Goal: Find contact information: Obtain details needed to contact an individual or organization

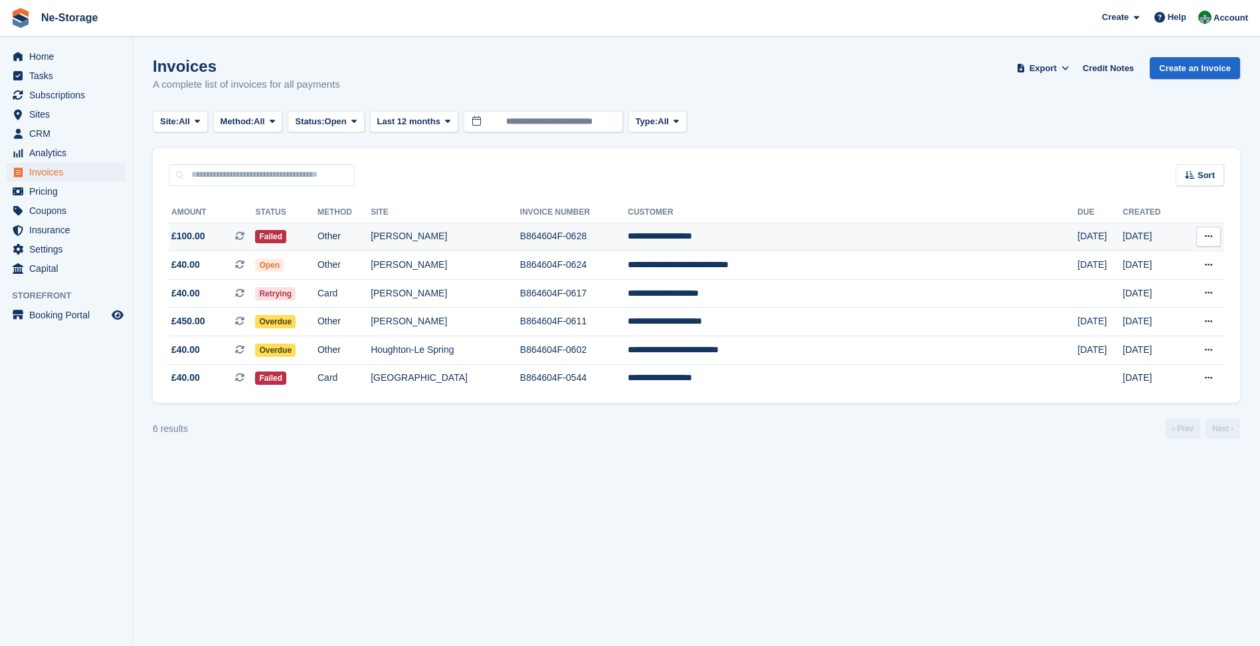
click at [520, 243] on td "[PERSON_NAME]" at bounding box center [445, 237] width 149 height 29
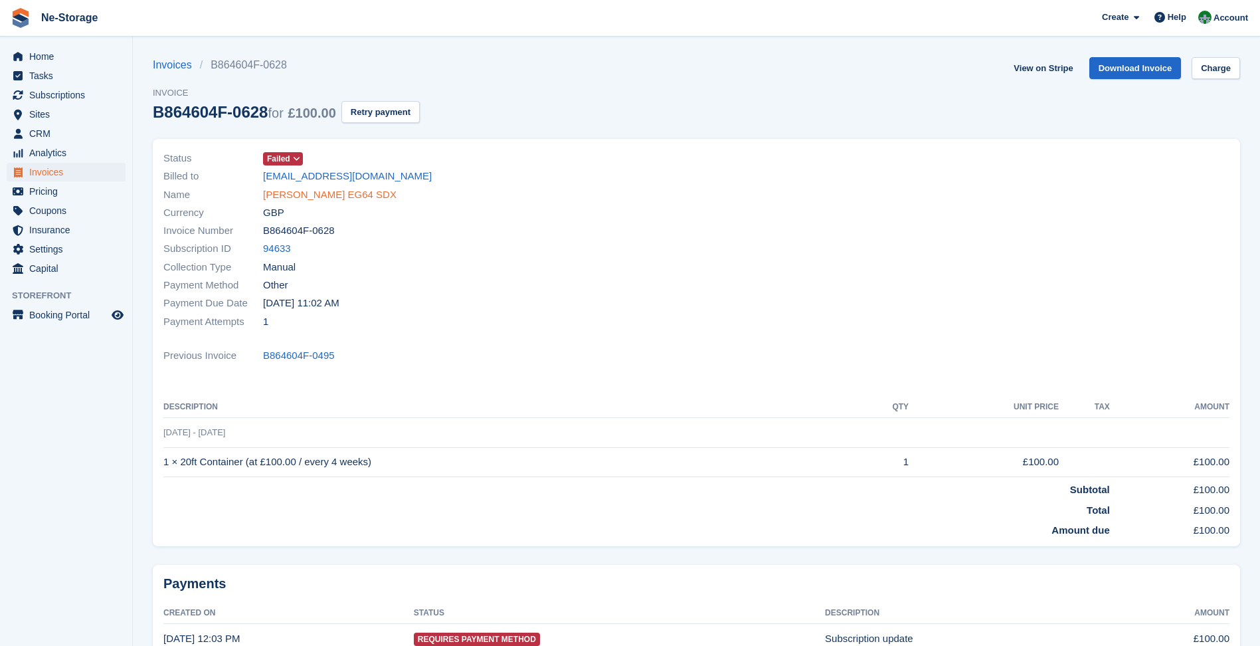
click at [335, 199] on link "[PERSON_NAME] EG64 SDX" at bounding box center [330, 194] width 134 height 15
click at [1234, 72] on link "Charge" at bounding box center [1216, 68] width 48 height 22
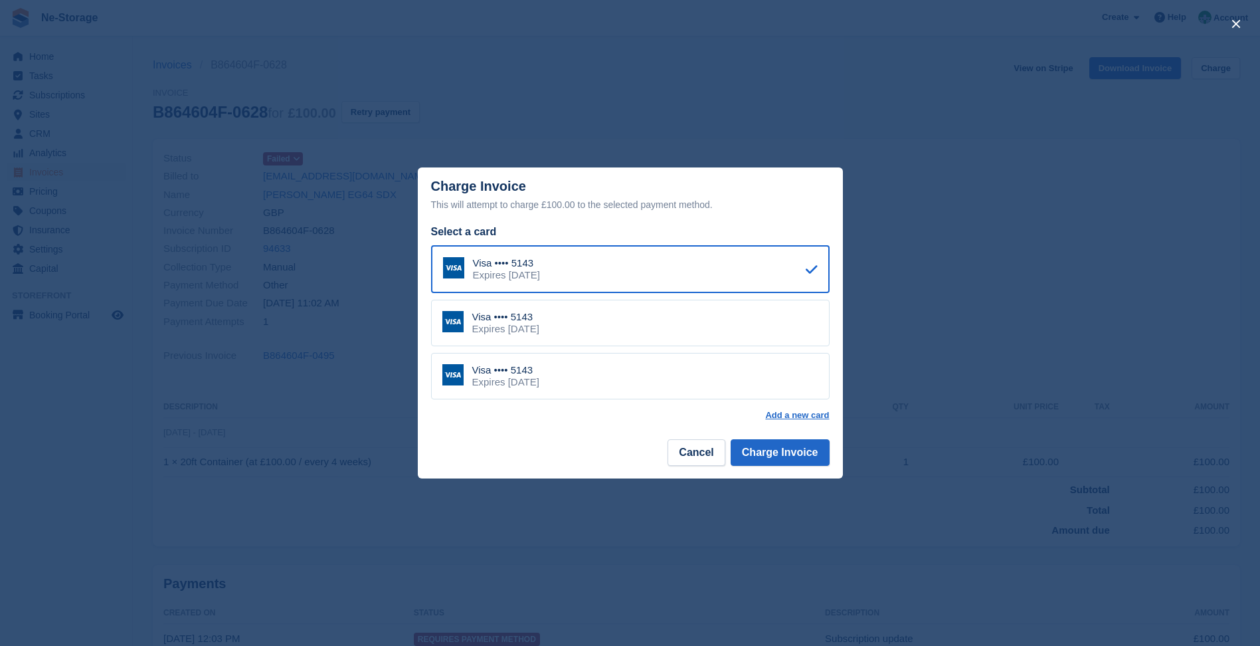
click at [775, 391] on div "Visa •••• 5143 Expires April 2031" at bounding box center [630, 376] width 399 height 47
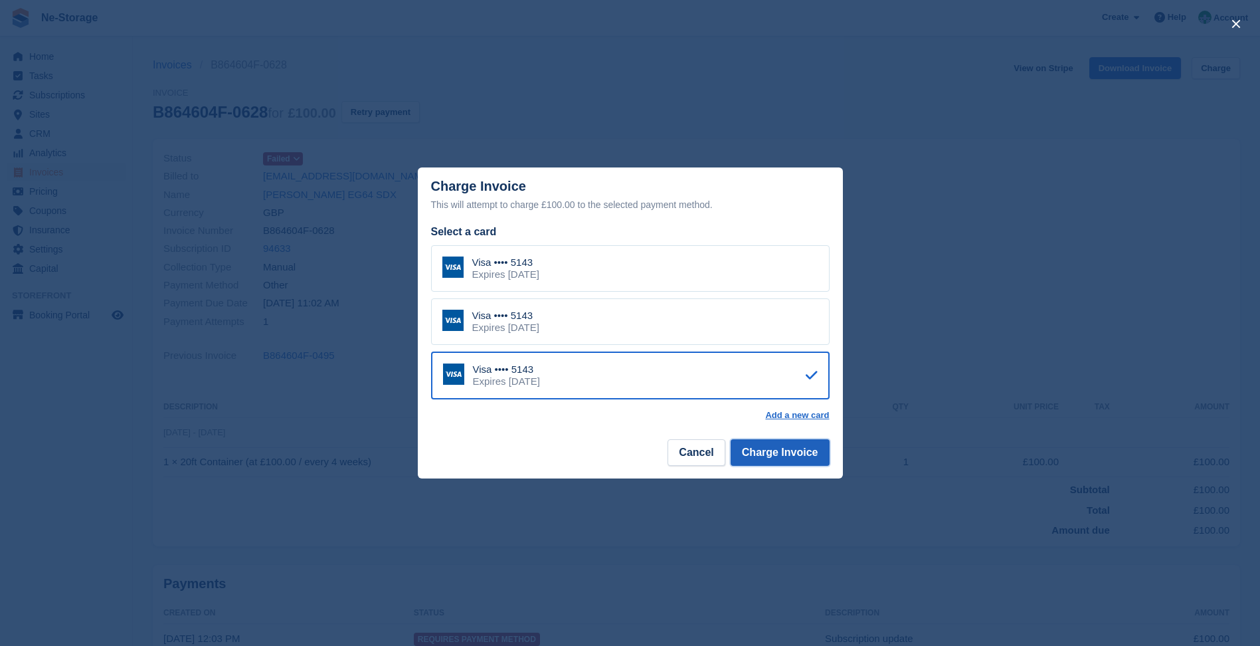
click at [799, 448] on button "Charge Invoice" at bounding box center [780, 452] width 99 height 27
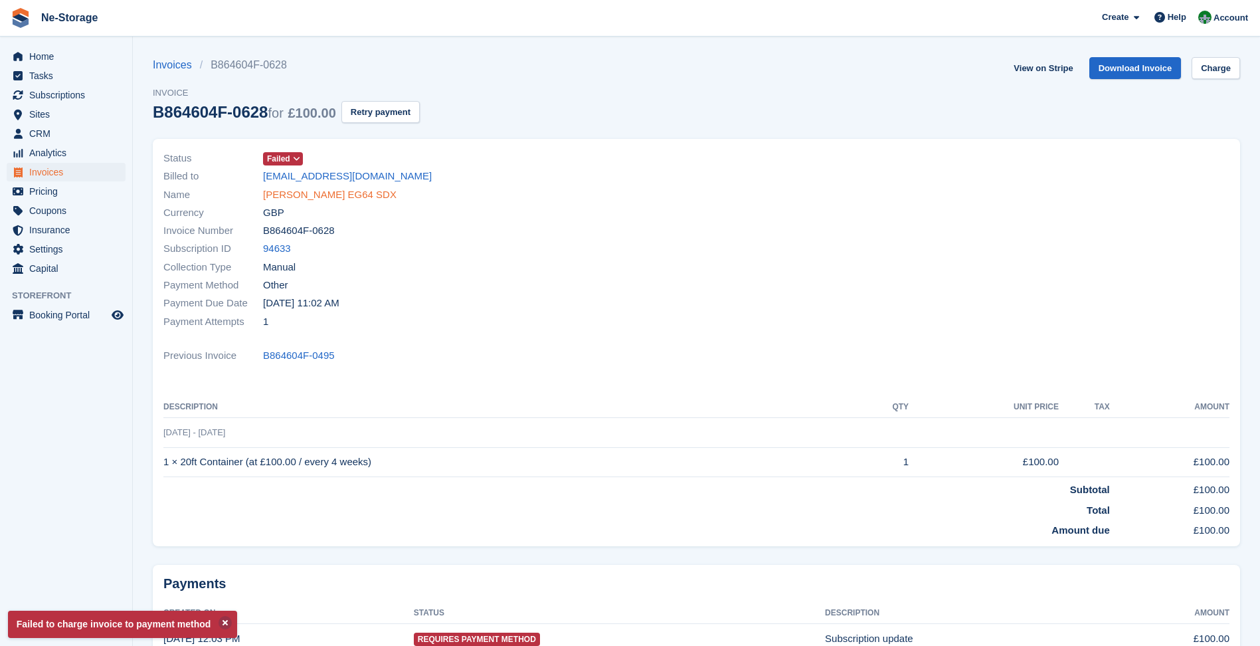
click at [328, 201] on link "John Miles EG64 SDX" at bounding box center [330, 194] width 134 height 15
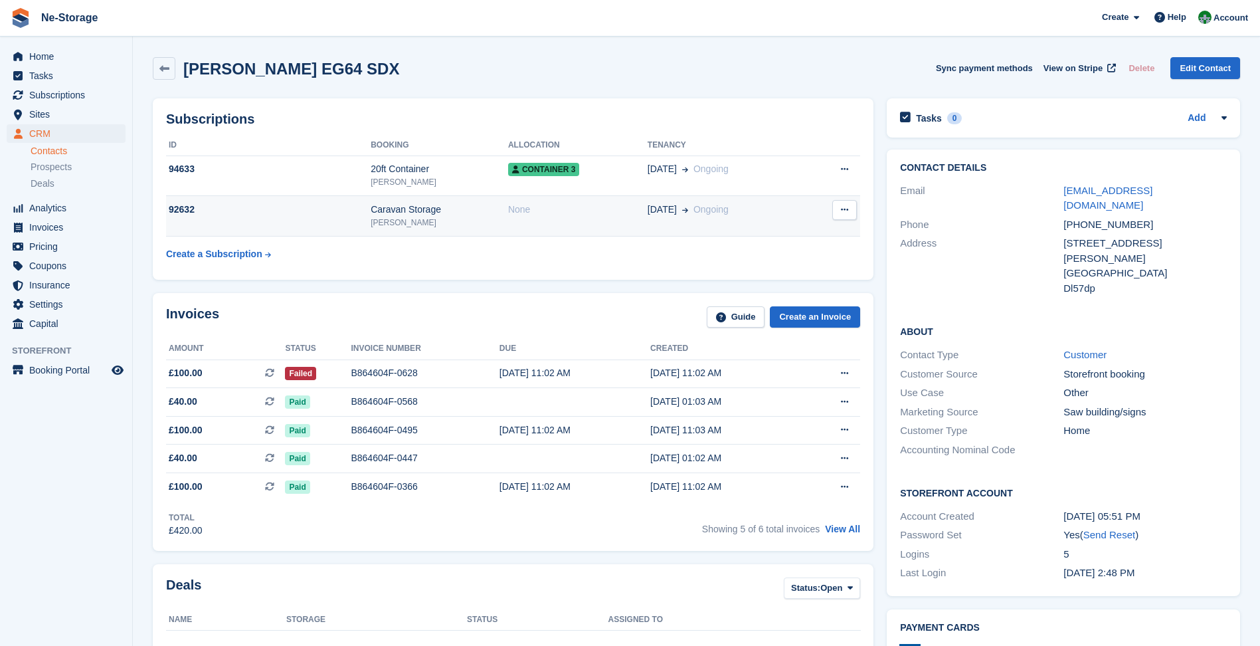
click at [720, 205] on span "Ongoing" at bounding box center [711, 209] width 35 height 11
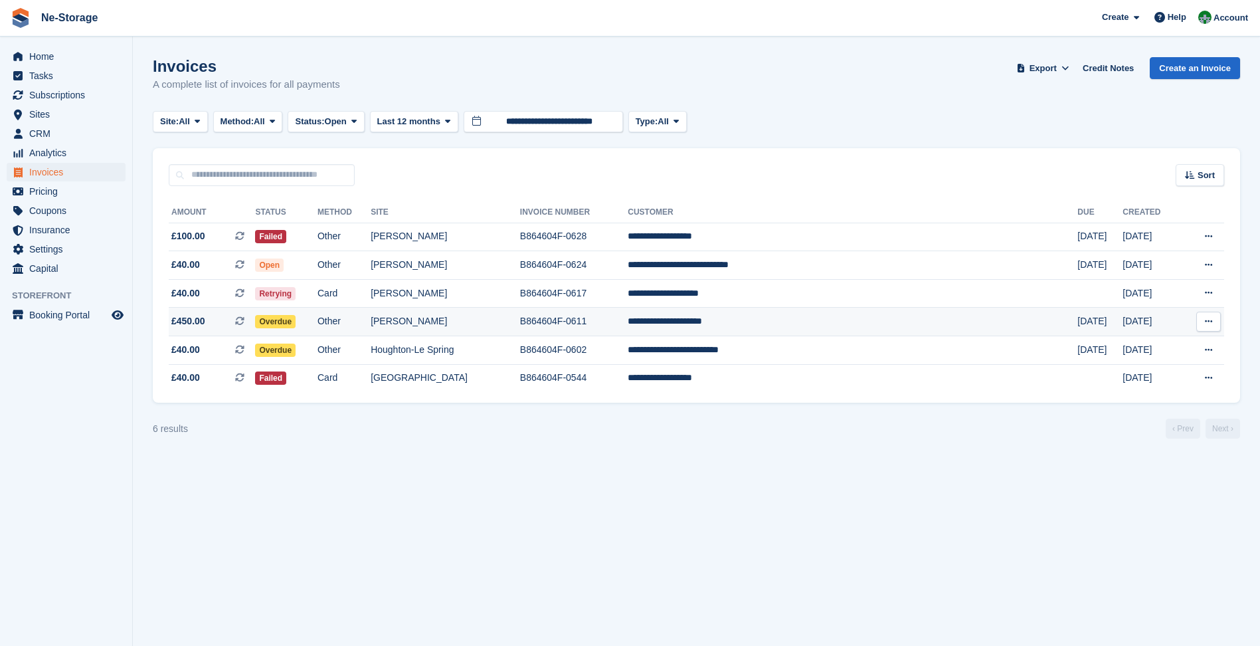
click at [628, 316] on td "B864604F-0611" at bounding box center [574, 322] width 108 height 29
click at [980, 333] on td "**********" at bounding box center [853, 322] width 450 height 29
click at [628, 311] on td "B864604F-0611" at bounding box center [574, 322] width 108 height 29
click at [480, 328] on td "[PERSON_NAME]" at bounding box center [445, 322] width 149 height 29
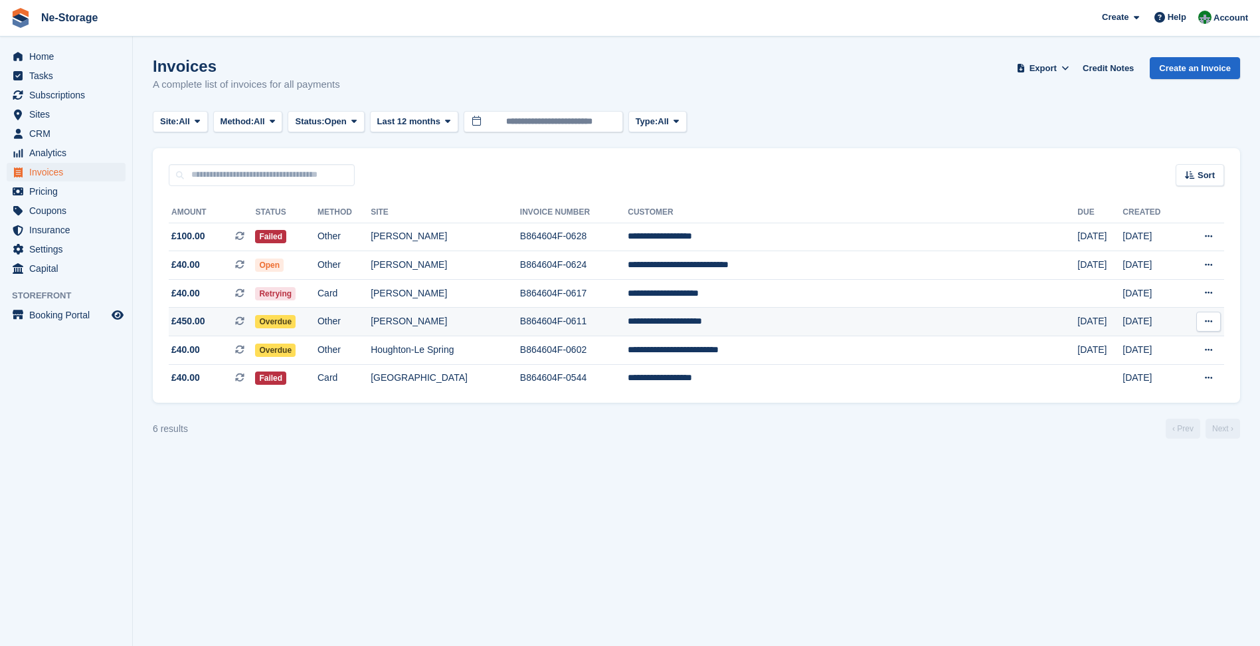
click at [520, 324] on td "[PERSON_NAME]" at bounding box center [445, 322] width 149 height 29
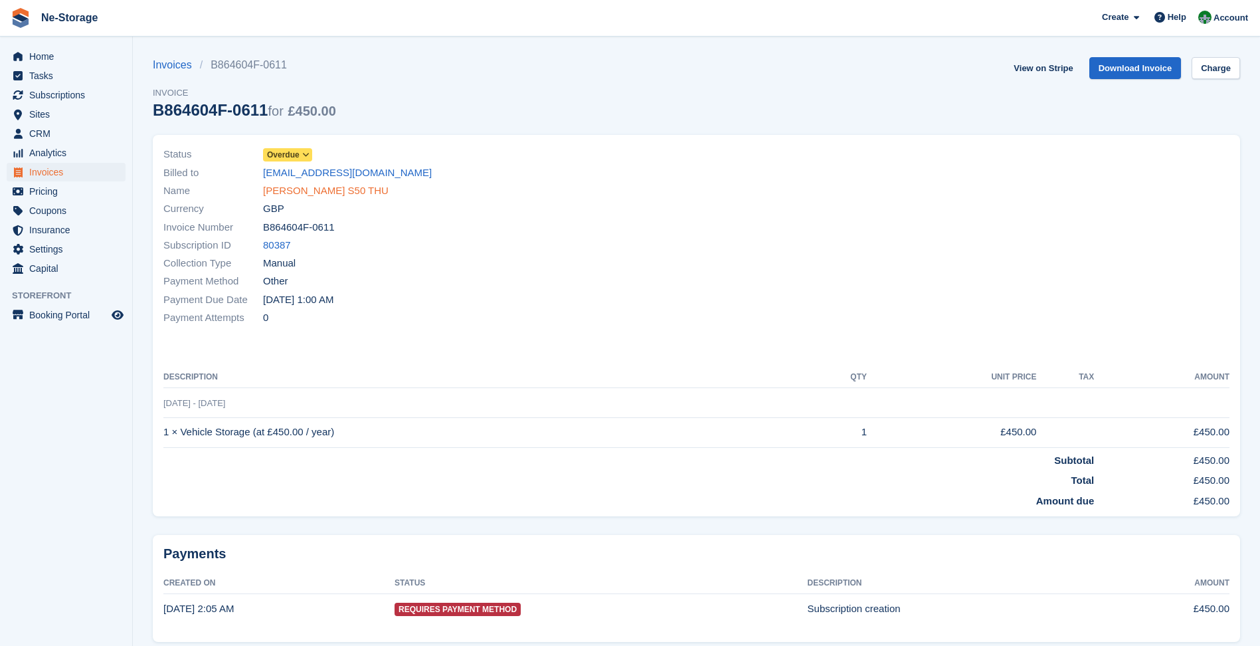
click at [318, 190] on link "Mark Thurlbeck S50 THU" at bounding box center [326, 190] width 126 height 15
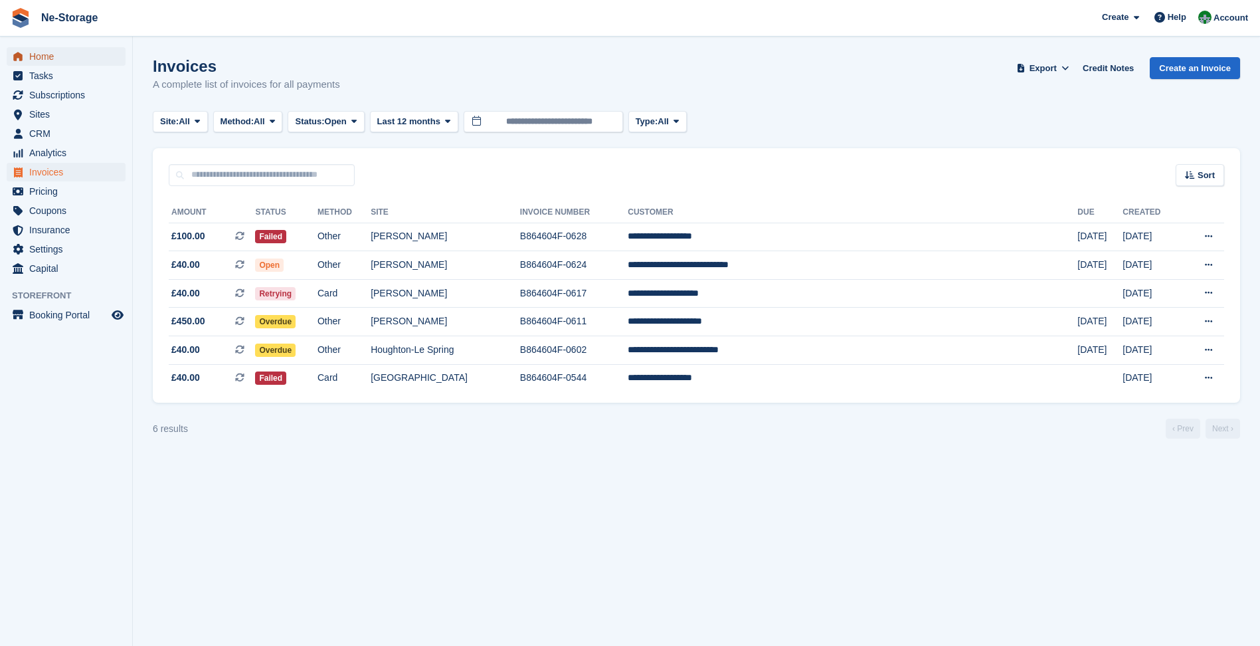
click at [94, 56] on span "Home" at bounding box center [69, 56] width 80 height 19
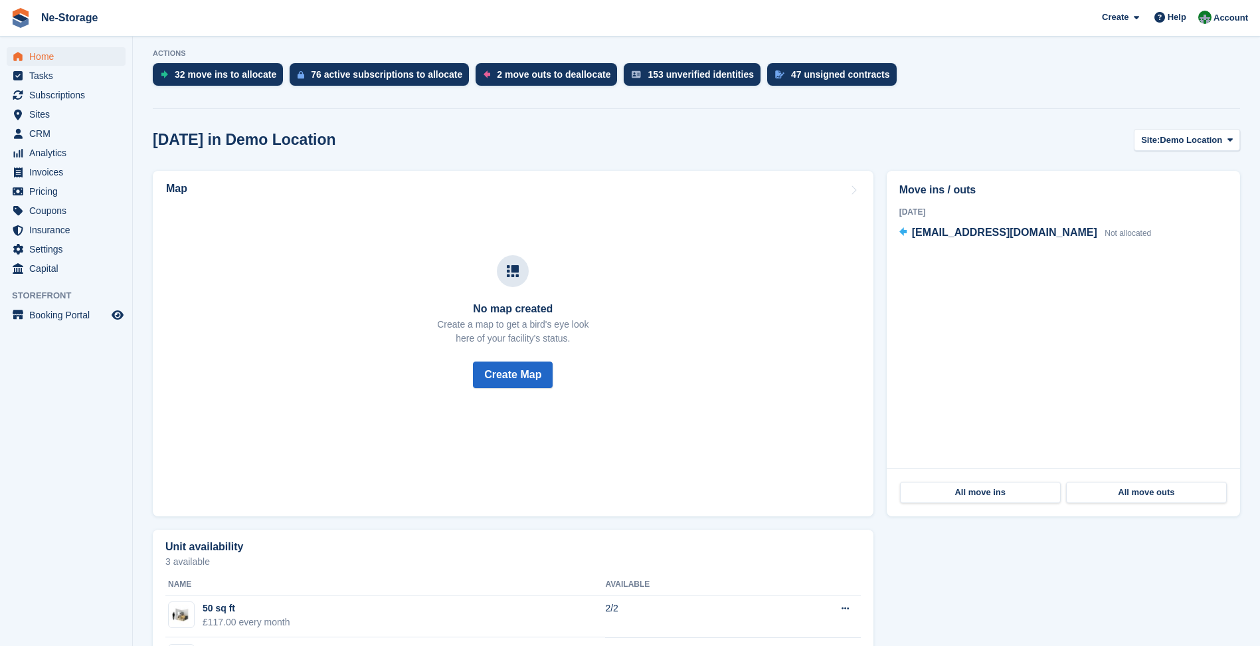
scroll to position [329, 0]
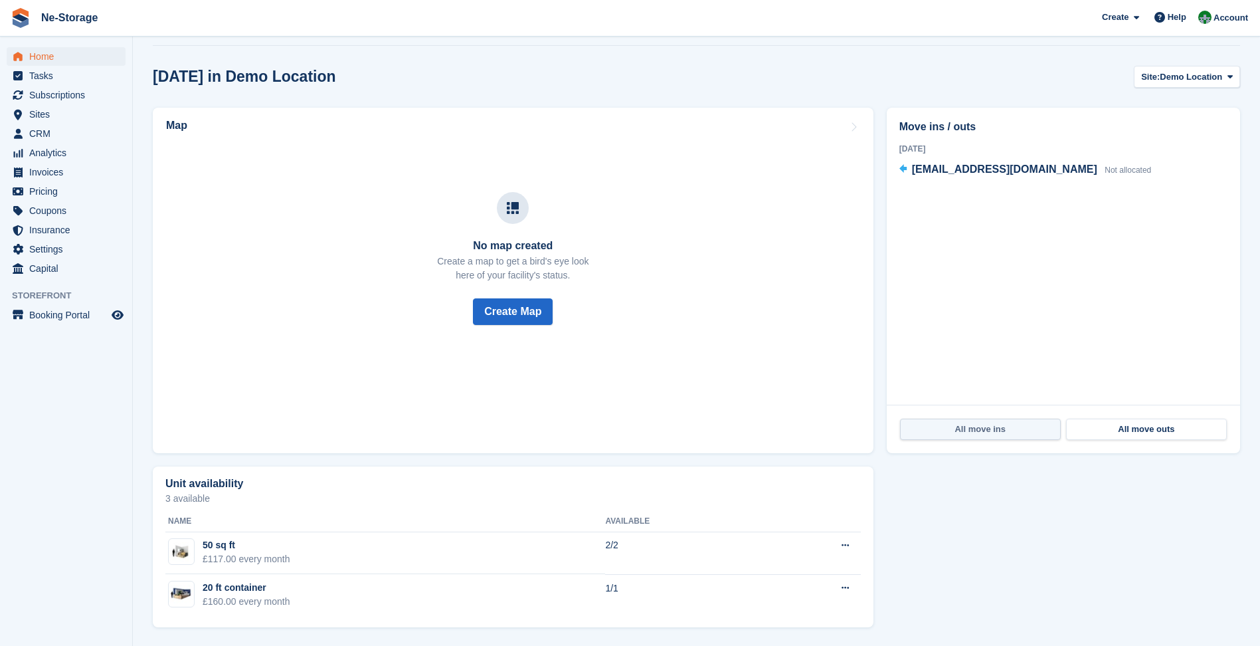
click at [1010, 432] on link "All move ins" at bounding box center [980, 429] width 161 height 21
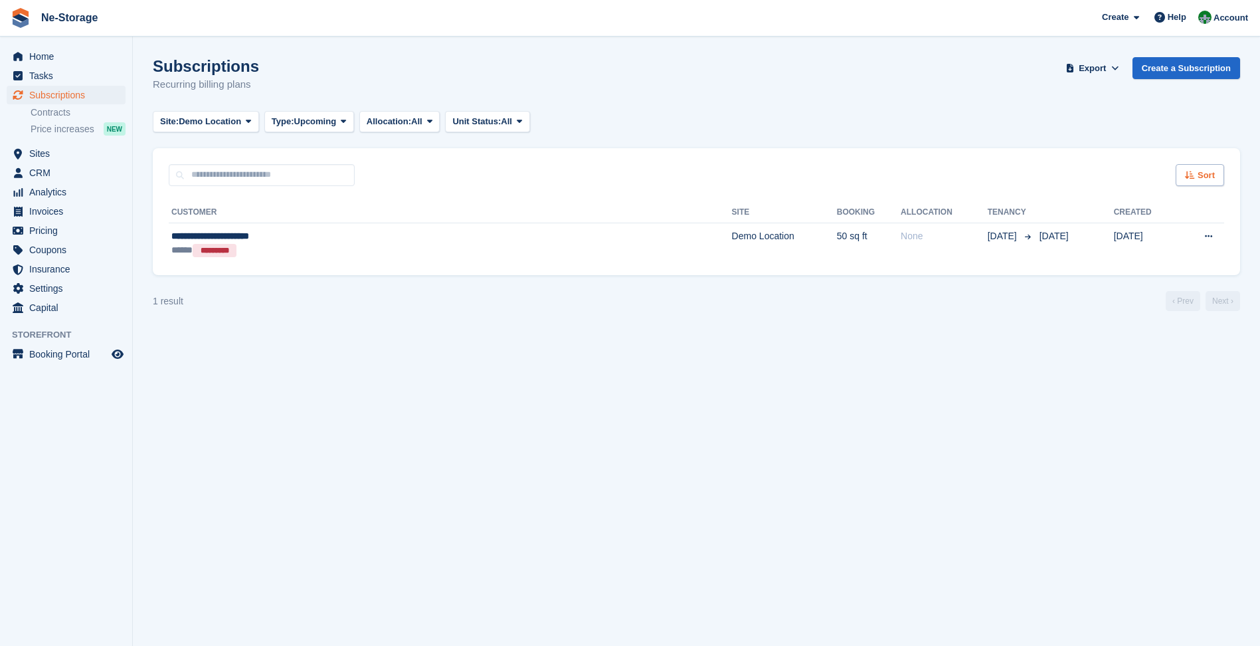
click at [1199, 177] on span "Sort" at bounding box center [1206, 175] width 17 height 13
click at [1176, 264] on div "Move in date" at bounding box center [1163, 259] width 121 height 14
click at [187, 124] on span "Demo Location" at bounding box center [210, 121] width 62 height 13
click at [215, 155] on link "All" at bounding box center [219, 153] width 120 height 24
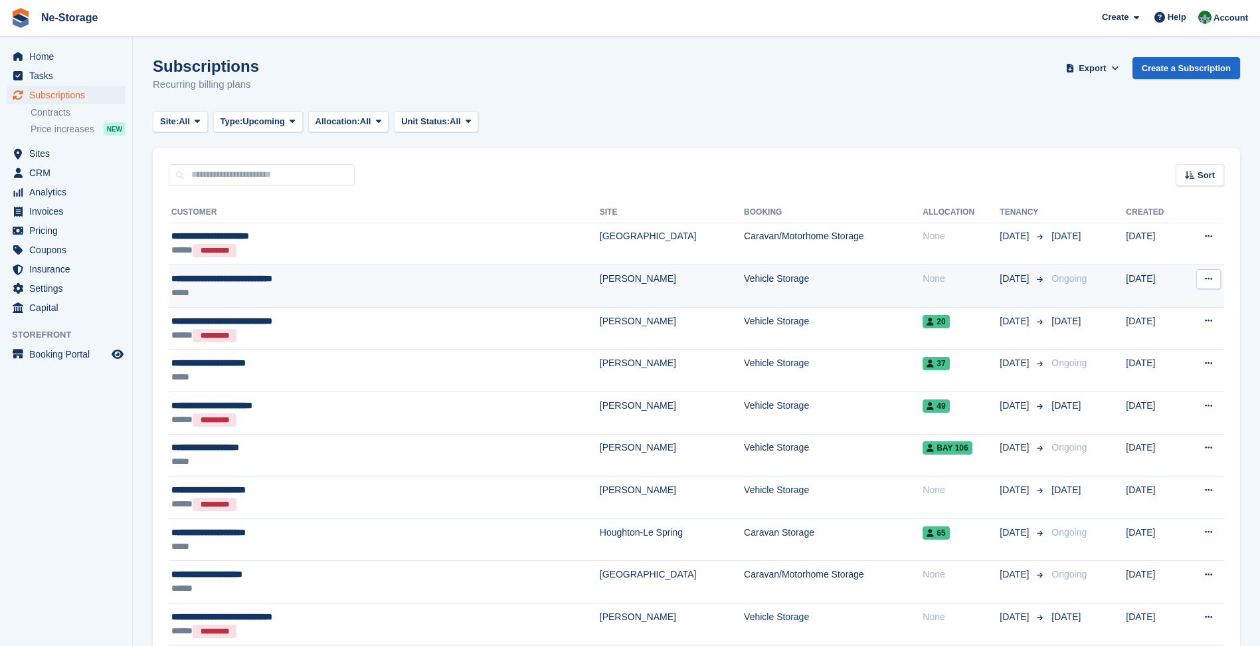
click at [367, 285] on div "**********" at bounding box center [314, 279] width 286 height 14
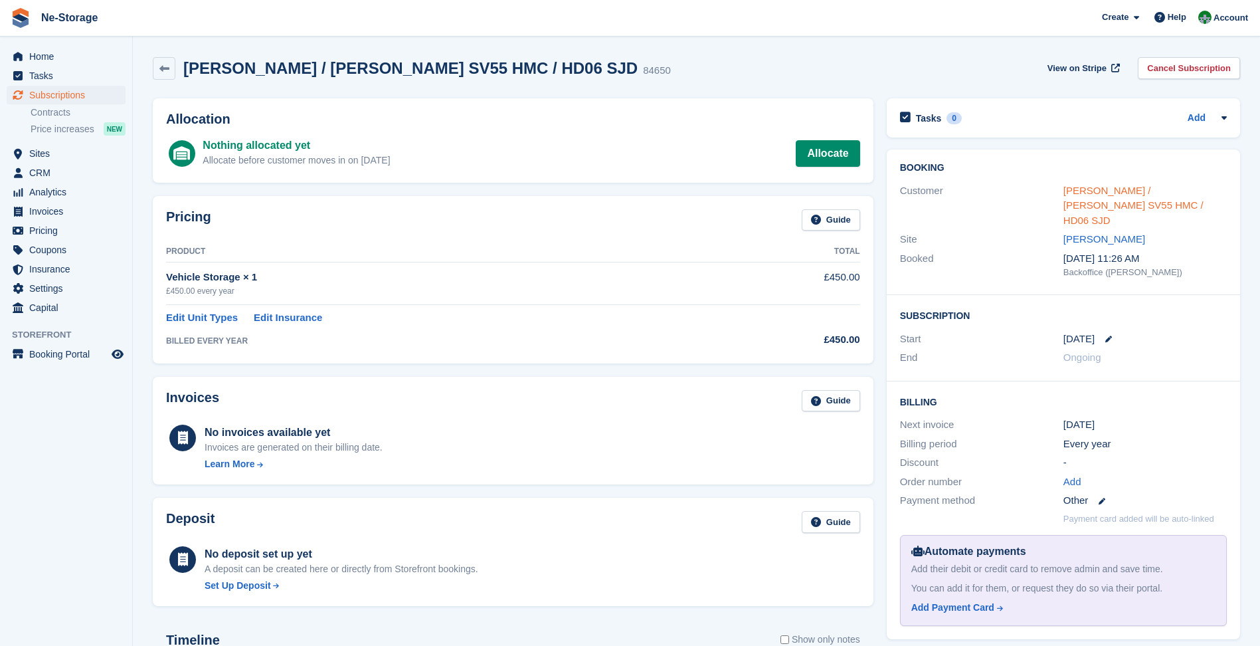
click at [1178, 191] on link "Sam / Jason Derick SV55 HMC / HD06 SJD" at bounding box center [1134, 205] width 140 height 41
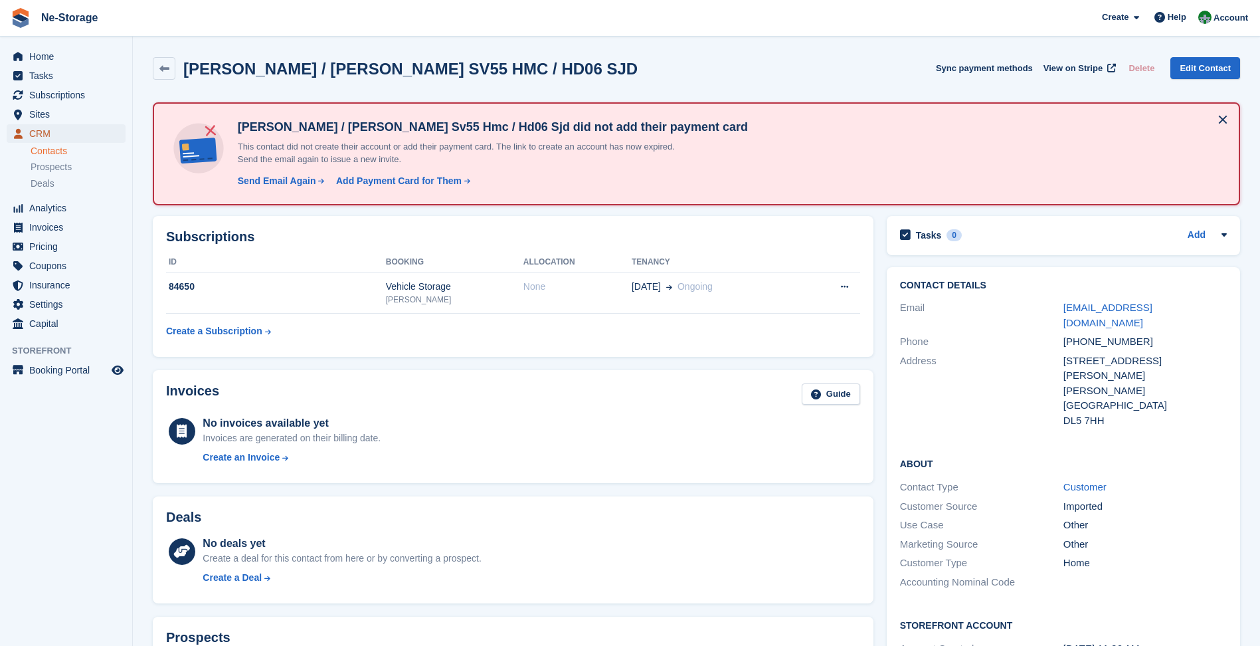
click at [32, 129] on span "CRM" at bounding box center [69, 133] width 80 height 19
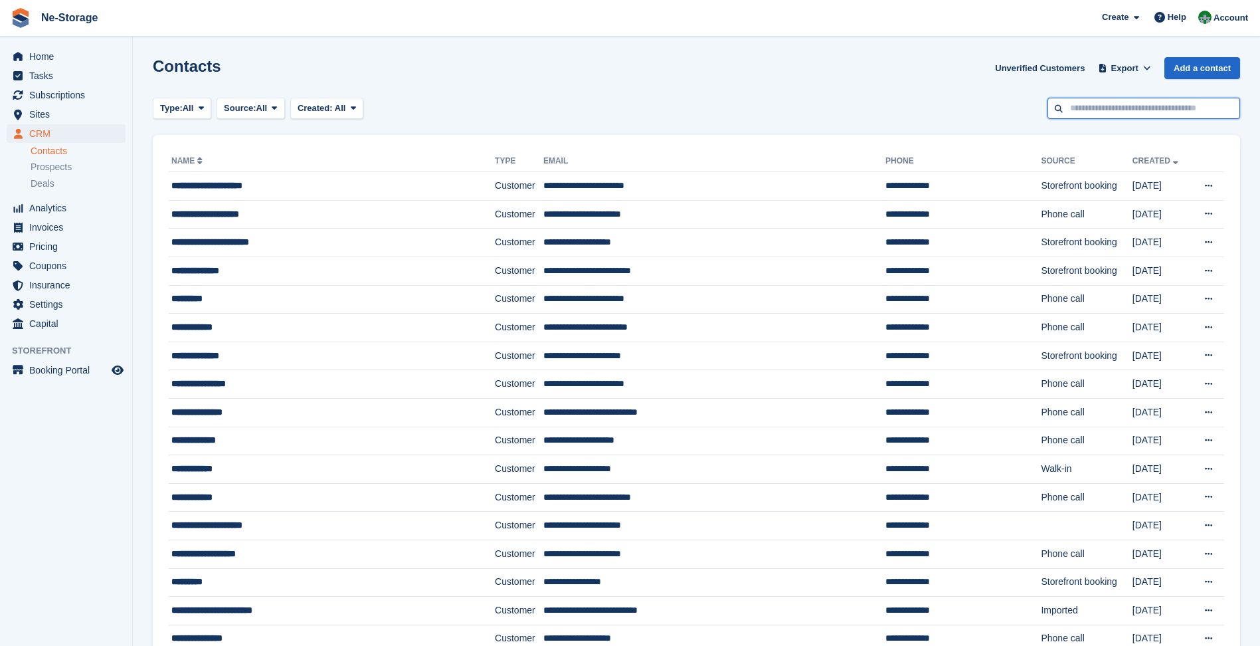
click at [1120, 113] on input "text" at bounding box center [1144, 109] width 193 height 22
type input "******"
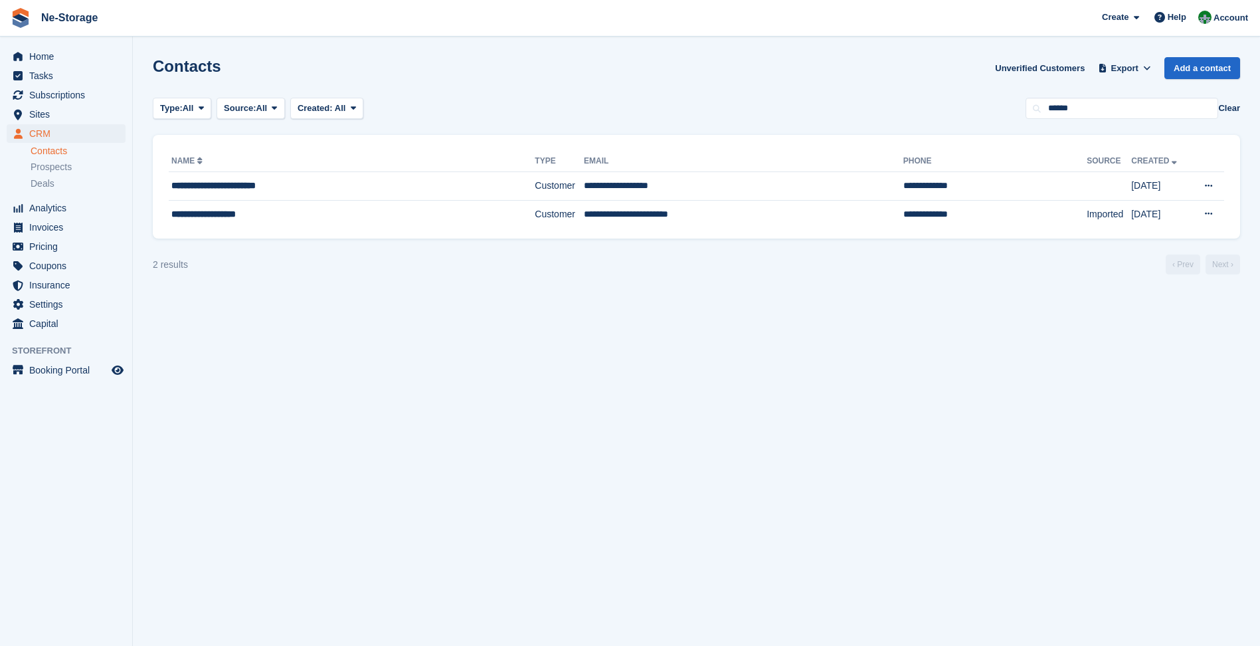
click at [1230, 110] on button "Clear" at bounding box center [1229, 108] width 22 height 13
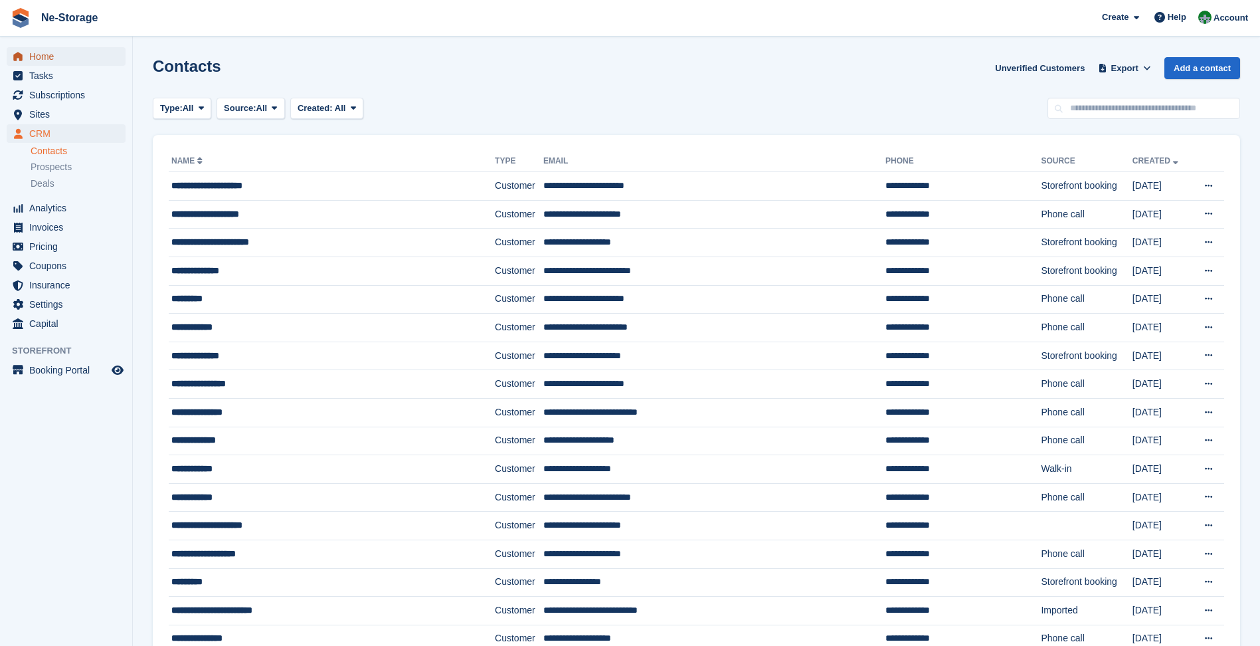
click at [88, 56] on span "Home" at bounding box center [69, 56] width 80 height 19
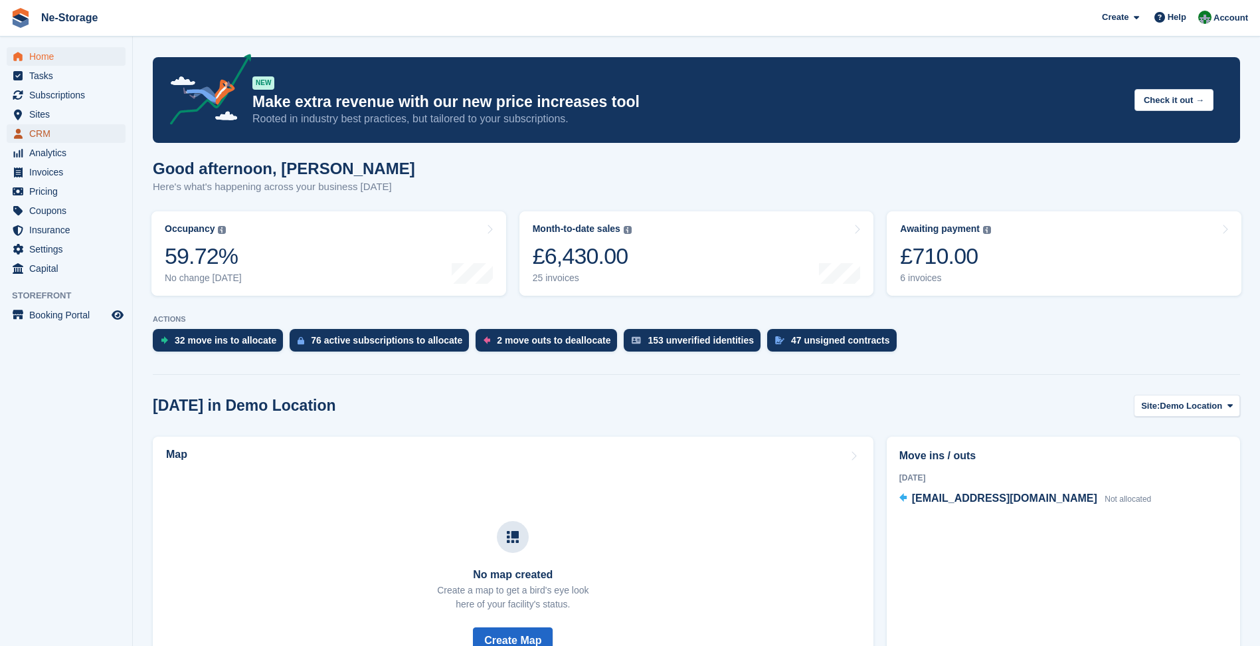
click at [76, 132] on span "CRM" at bounding box center [69, 133] width 80 height 19
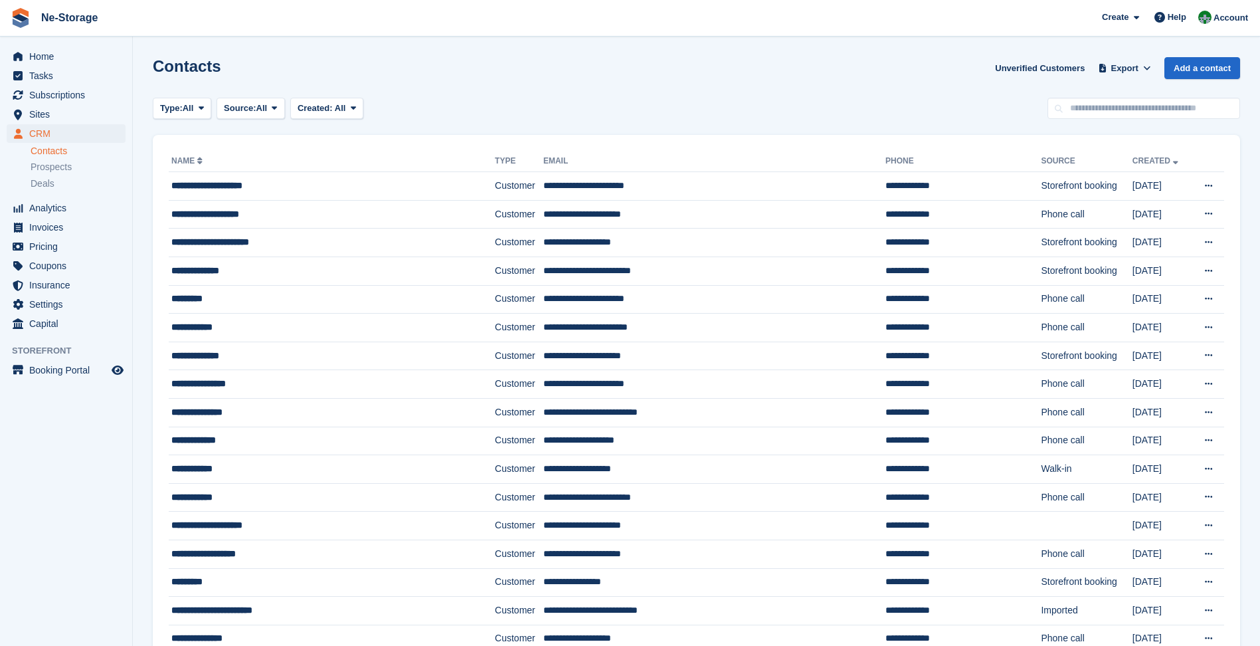
click at [1129, 113] on input "text" at bounding box center [1144, 109] width 193 height 22
type input "*****"
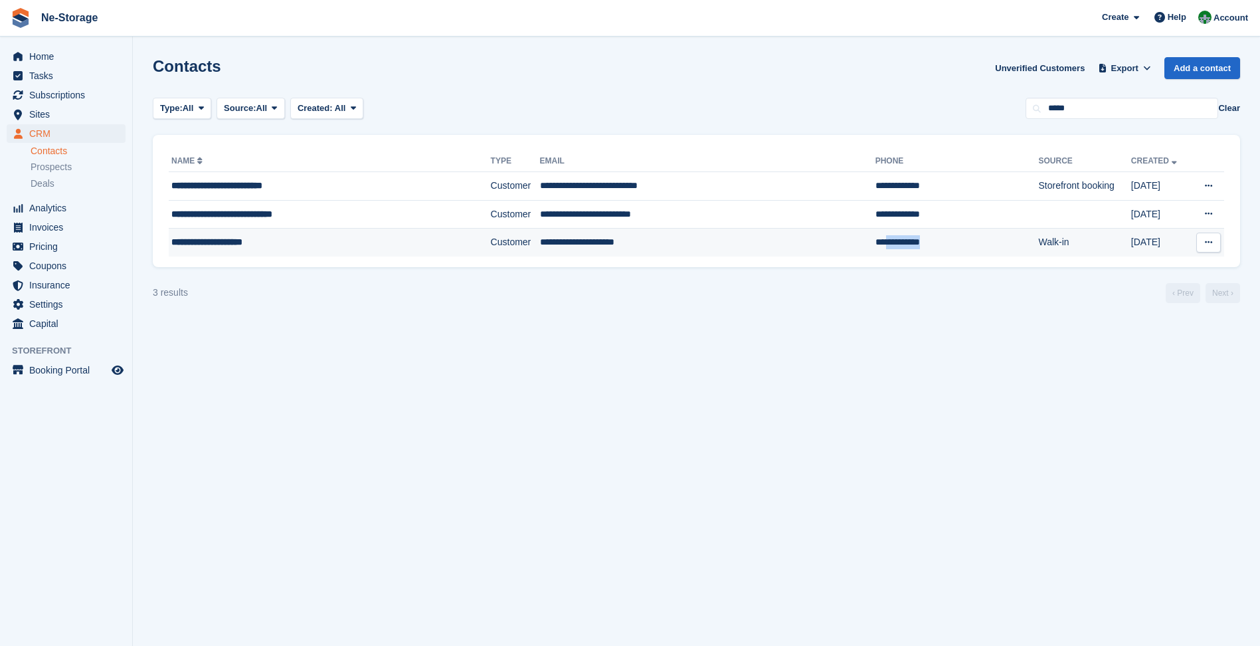
drag, startPoint x: 805, startPoint y: 243, endPoint x: 856, endPoint y: 250, distance: 51.6
click at [876, 250] on td "**********" at bounding box center [957, 243] width 163 height 28
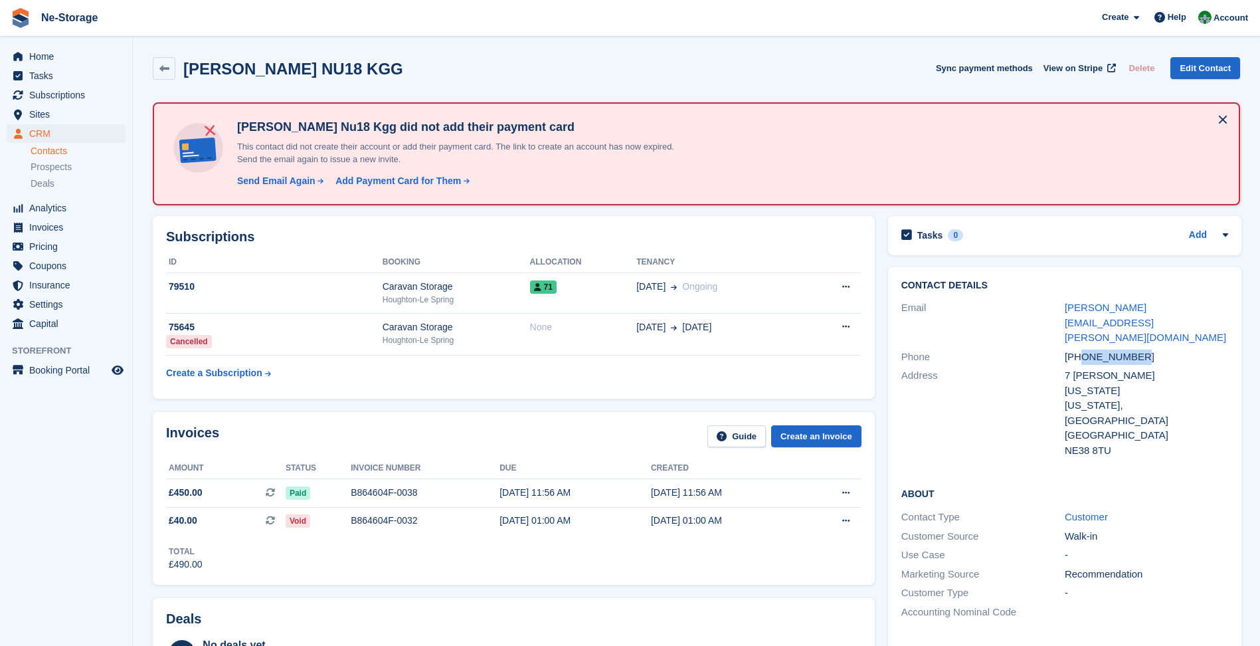
drag, startPoint x: 1081, startPoint y: 328, endPoint x: 1143, endPoint y: 328, distance: 61.8
click at [1143, 349] on div "+447710639179" at bounding box center [1146, 356] width 163 height 15
copy div "7710639179"
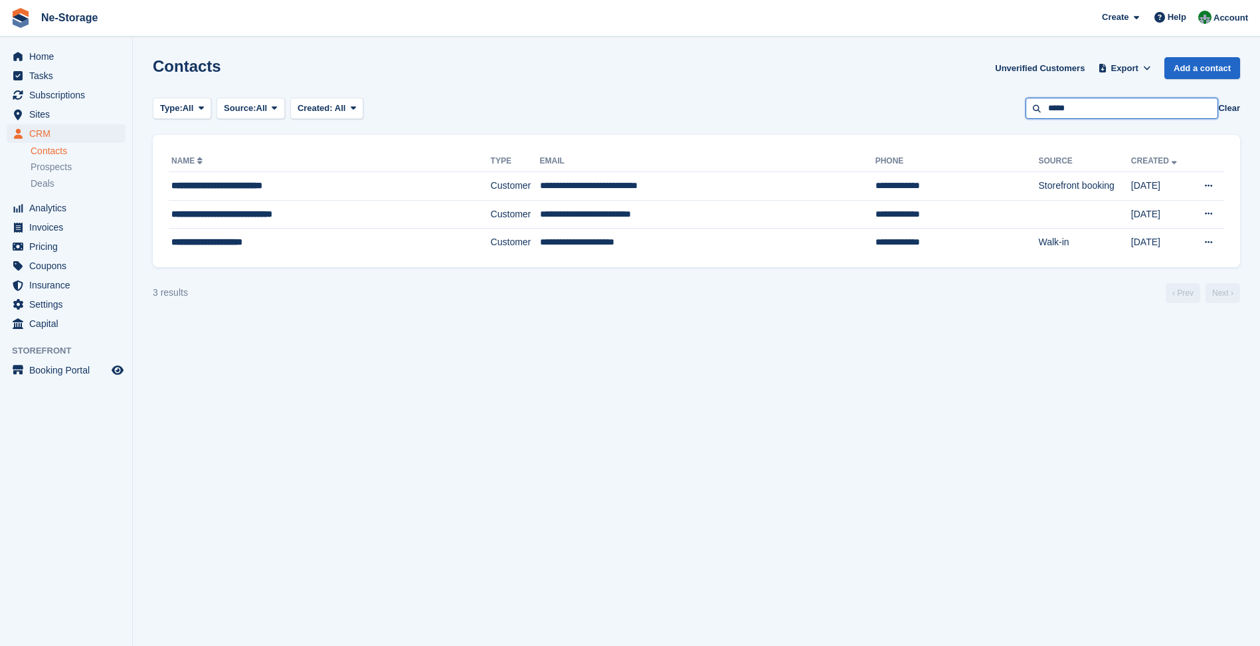
drag, startPoint x: 1117, startPoint y: 118, endPoint x: 1012, endPoint y: 108, distance: 105.4
click at [1012, 108] on div "Type: All All Lead Customer Source: All All Storefront Backoffice Pre-Opening i…" at bounding box center [696, 109] width 1087 height 22
type input "*****"
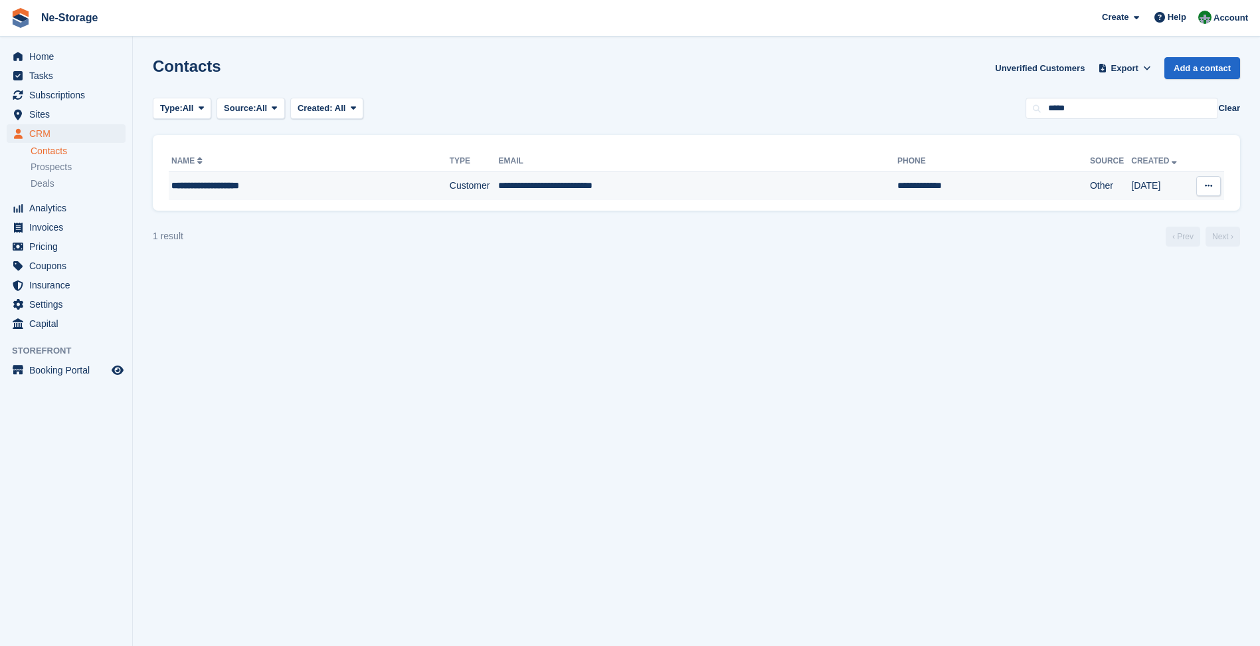
click at [628, 177] on td "**********" at bounding box center [697, 186] width 399 height 28
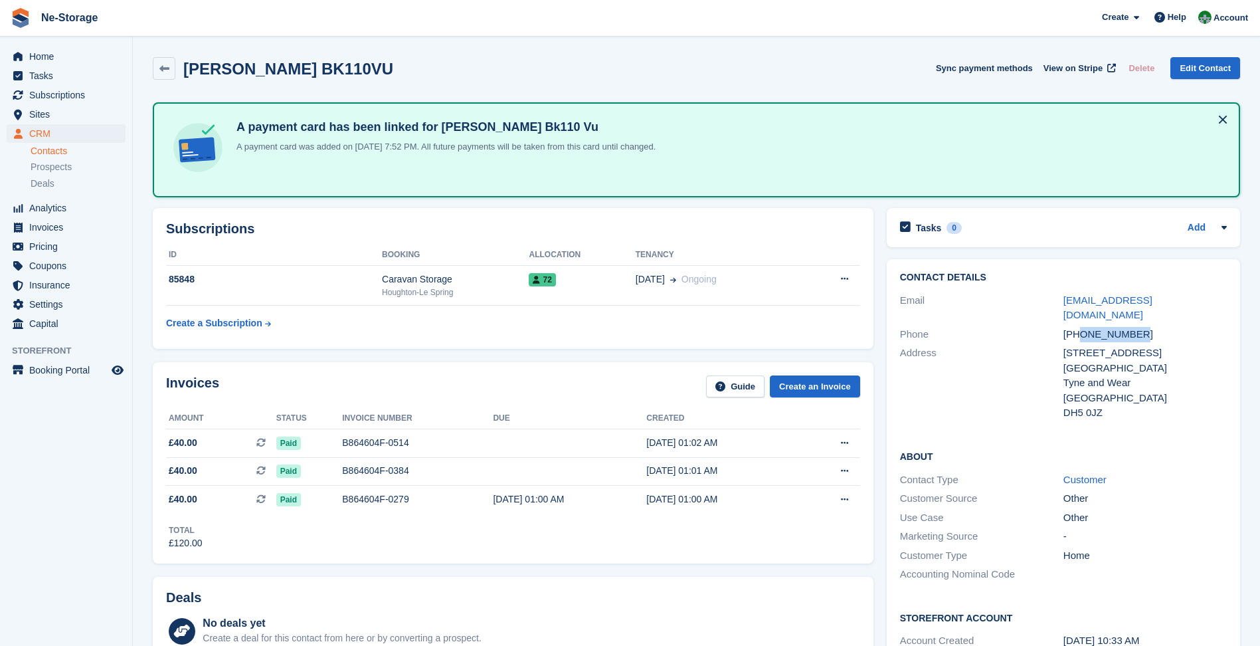
drag, startPoint x: 1082, startPoint y: 318, endPoint x: 1138, endPoint y: 318, distance: 55.8
click at [1138, 327] on div "+447704631860" at bounding box center [1145, 334] width 163 height 15
copy div "7704631860"
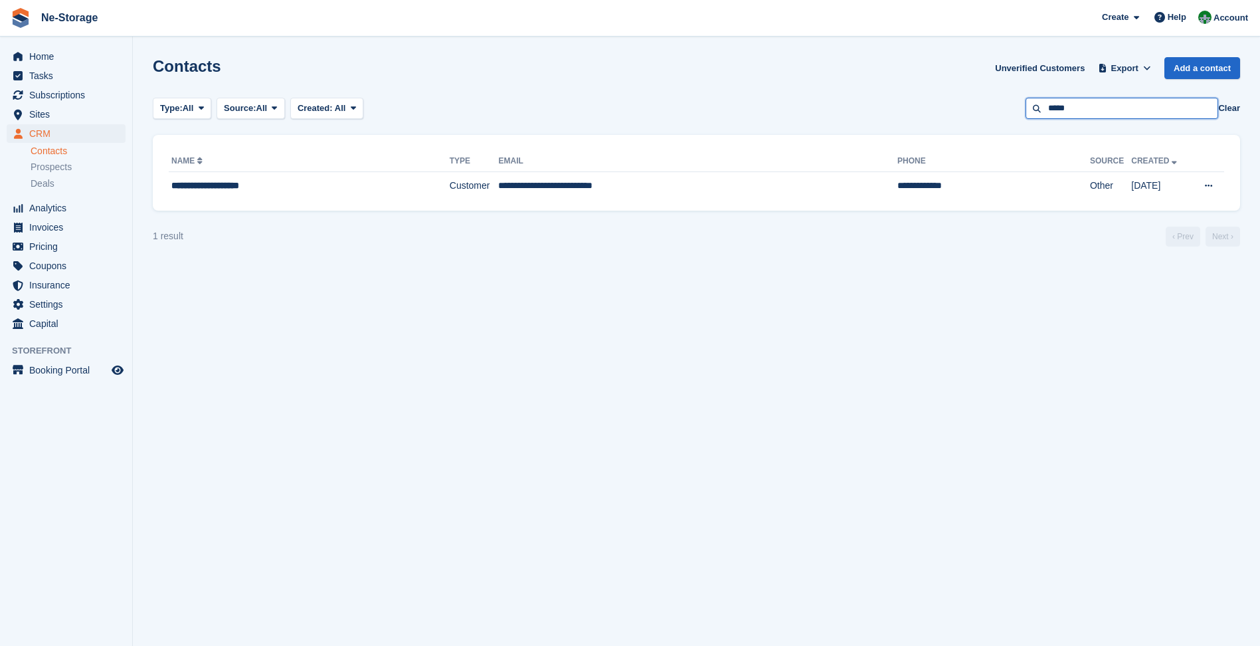
drag, startPoint x: 1108, startPoint y: 106, endPoint x: 1016, endPoint y: 107, distance: 91.7
click at [1016, 107] on div "Type: All All Lead Customer Source: All All Storefront Backoffice Pre-Opening i…" at bounding box center [696, 109] width 1087 height 22
type input "*"
type input "******"
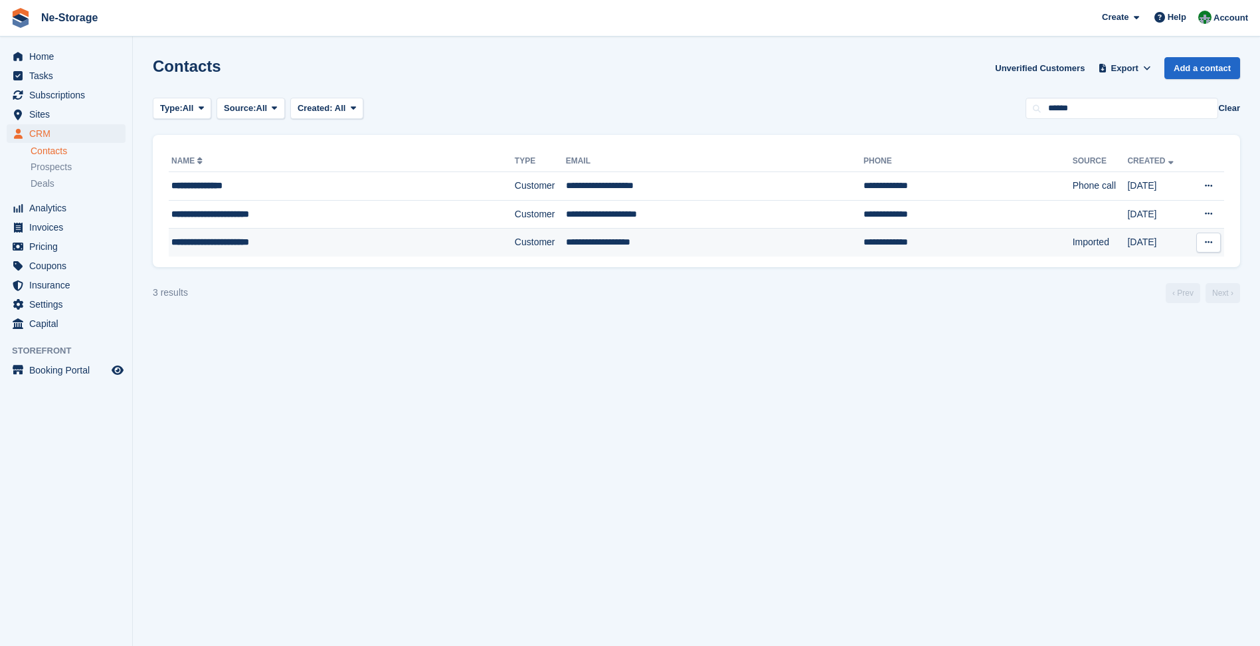
click at [1073, 250] on td "Imported" at bounding box center [1100, 243] width 55 height 28
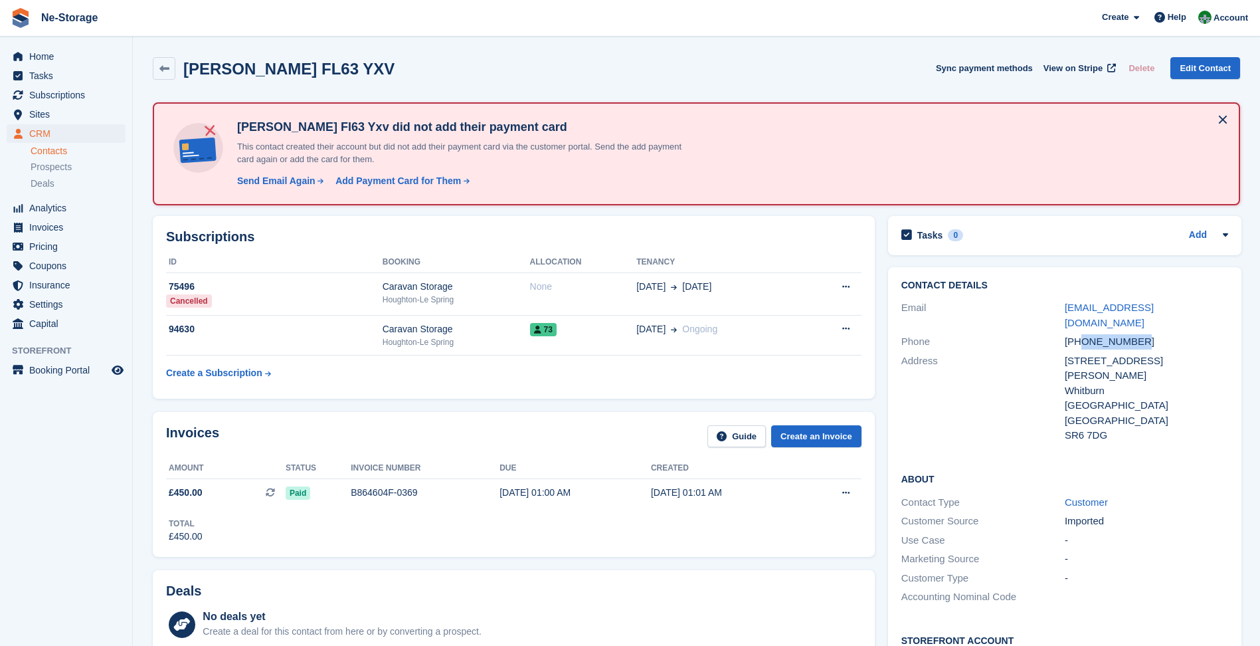
drag, startPoint x: 1083, startPoint y: 324, endPoint x: 1133, endPoint y: 328, distance: 49.9
click at [1133, 334] on div "[PHONE_NUMBER]" at bounding box center [1146, 341] width 163 height 15
copy div "7976394315"
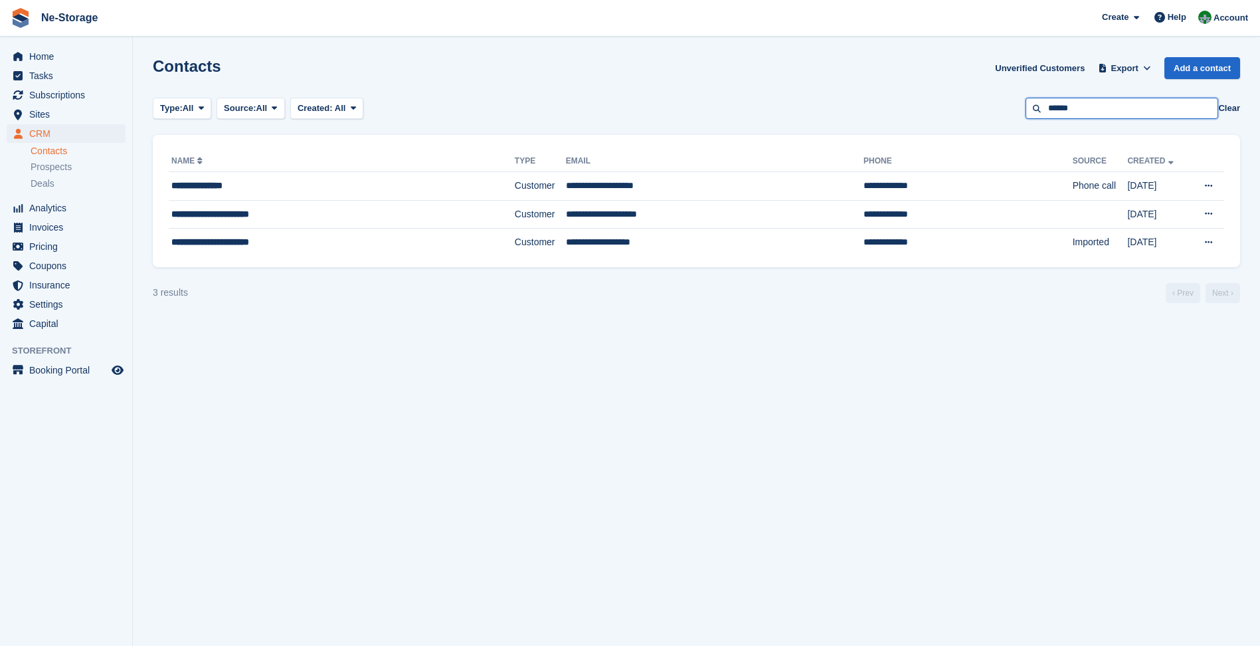
drag, startPoint x: 1129, startPoint y: 108, endPoint x: 1008, endPoint y: 112, distance: 121.0
click at [1008, 112] on div "Type: All All Lead Customer Source: All All Storefront Backoffice Pre-Opening i…" at bounding box center [696, 109] width 1087 height 22
type input "******"
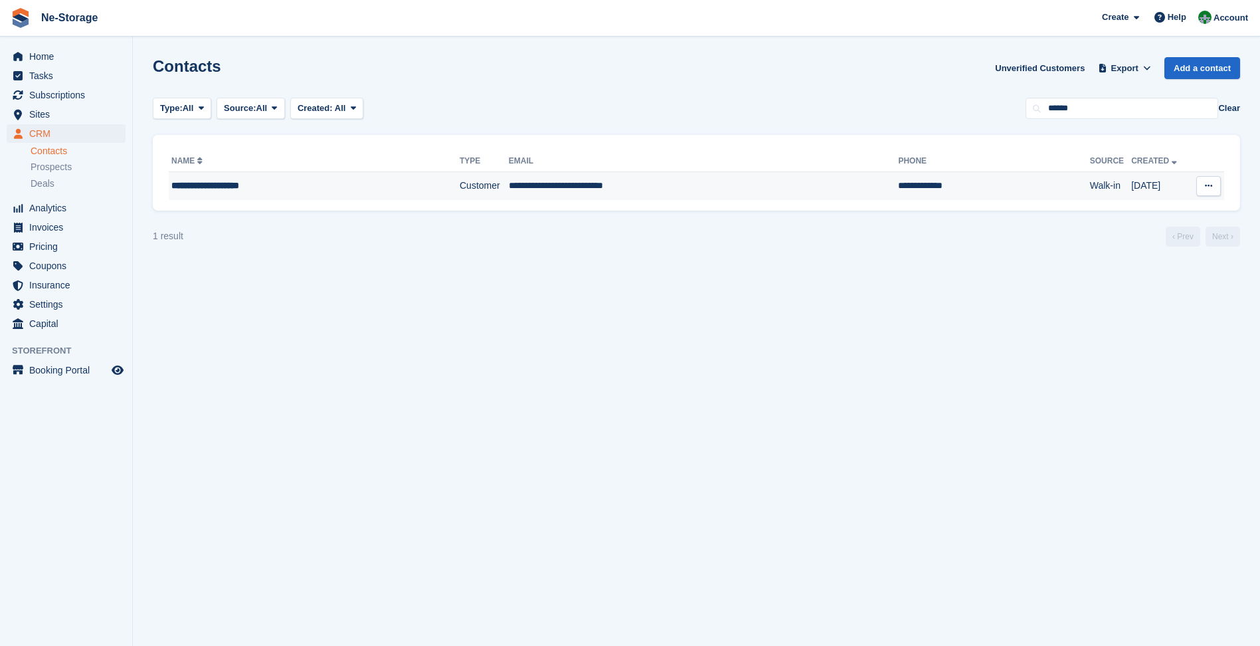
click at [902, 177] on td "**********" at bounding box center [993, 186] width 191 height 28
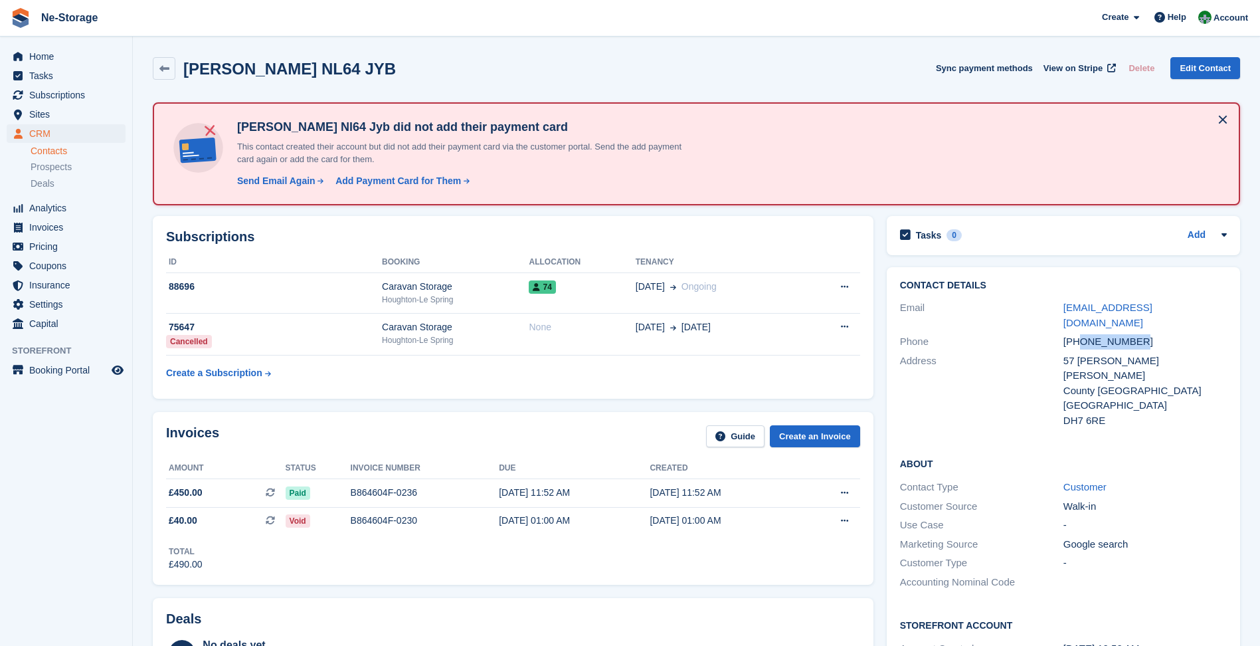
drag, startPoint x: 1083, startPoint y: 328, endPoint x: 1135, endPoint y: 324, distance: 52.0
click at [1135, 334] on div "+447704526994" at bounding box center [1145, 341] width 163 height 15
copy div "7704526994"
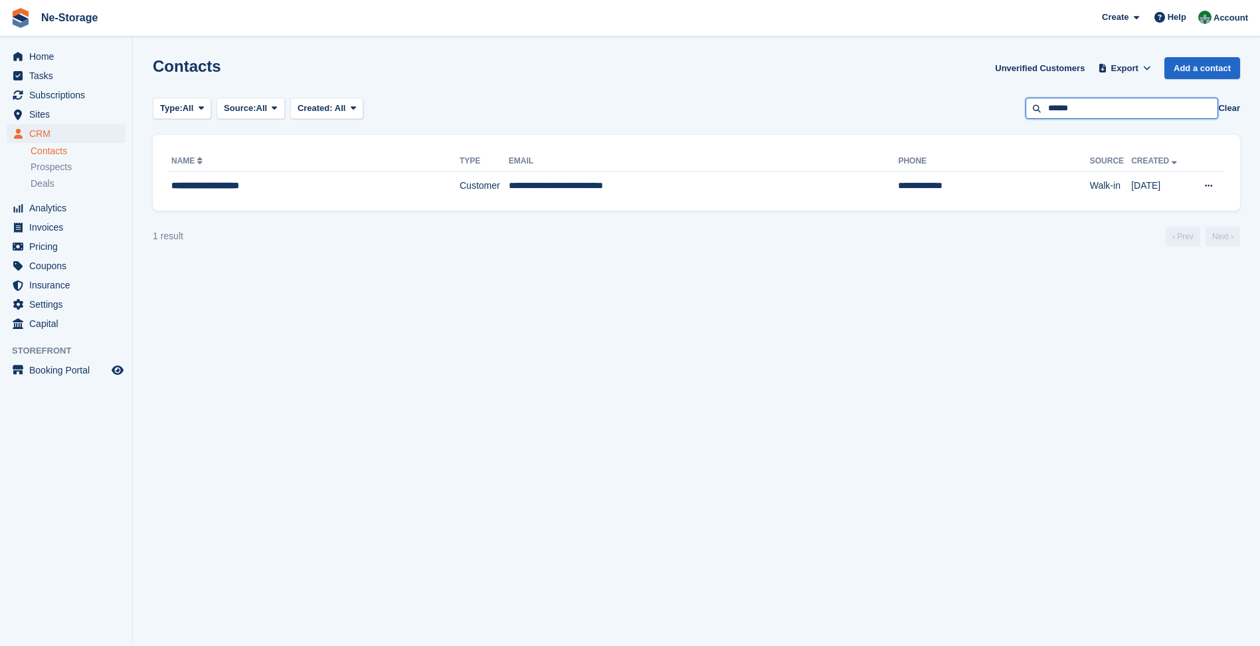
drag, startPoint x: 1101, startPoint y: 98, endPoint x: 1020, endPoint y: 108, distance: 81.7
click at [1020, 108] on div "Type: All All Lead Customer Source: All All Storefront Backoffice Pre-Opening i…" at bounding box center [696, 109] width 1087 height 22
type input "*"
type input "******"
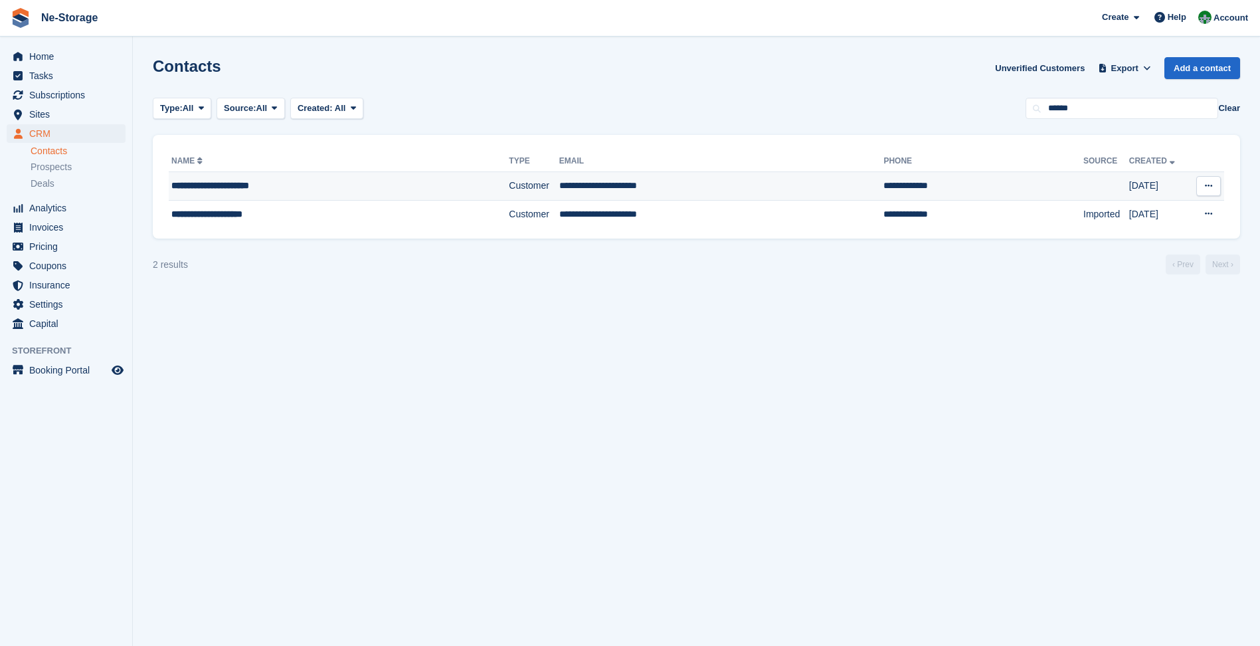
click at [578, 191] on td "**********" at bounding box center [721, 186] width 325 height 29
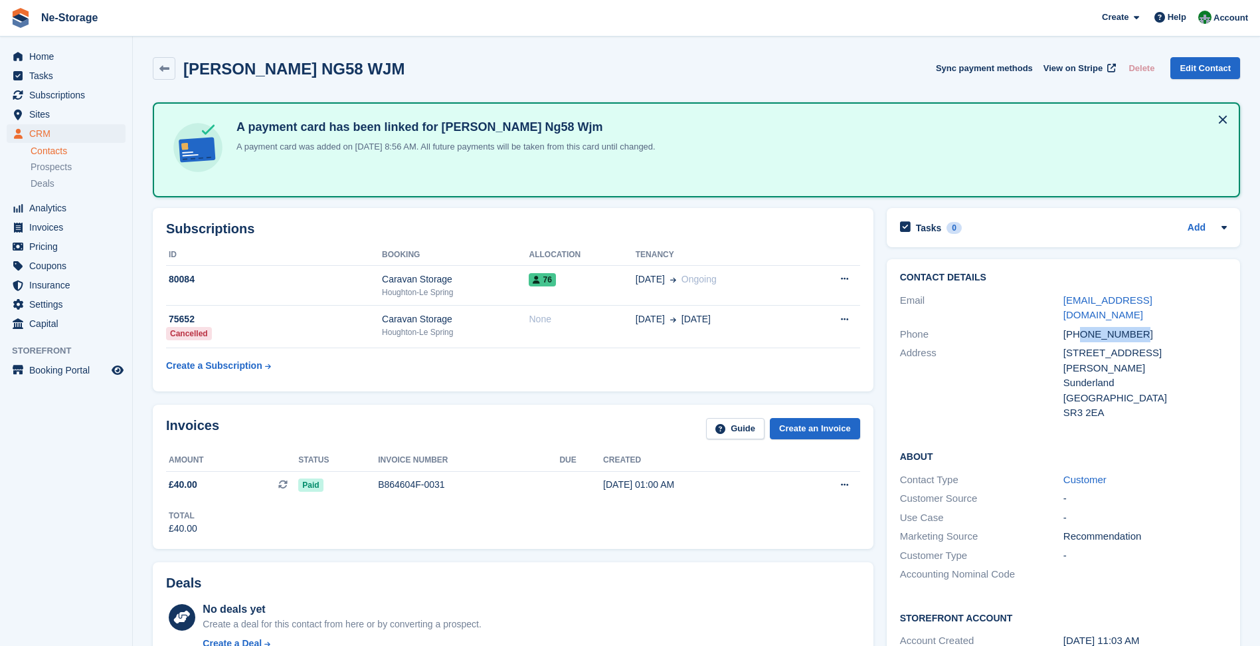
drag, startPoint x: 1079, startPoint y: 320, endPoint x: 1138, endPoint y: 315, distance: 59.3
click at [1138, 327] on div "[PHONE_NUMBER]" at bounding box center [1145, 334] width 163 height 15
copy div "7443523544"
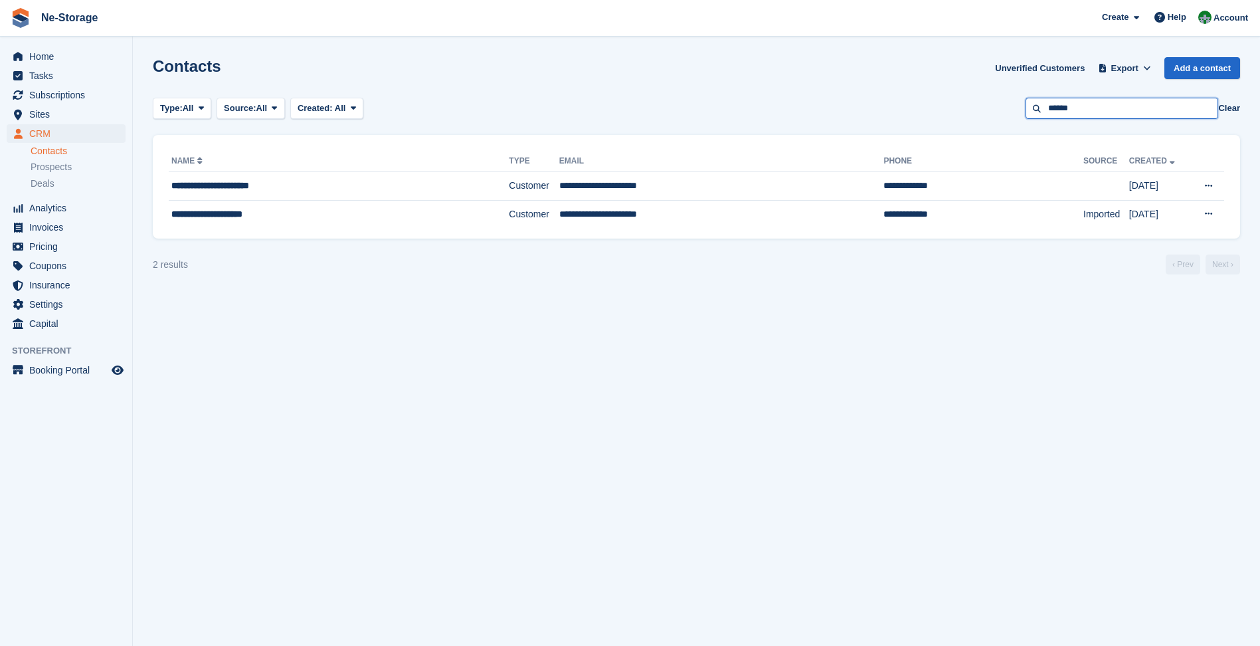
click at [1093, 110] on input "******" at bounding box center [1122, 109] width 193 height 22
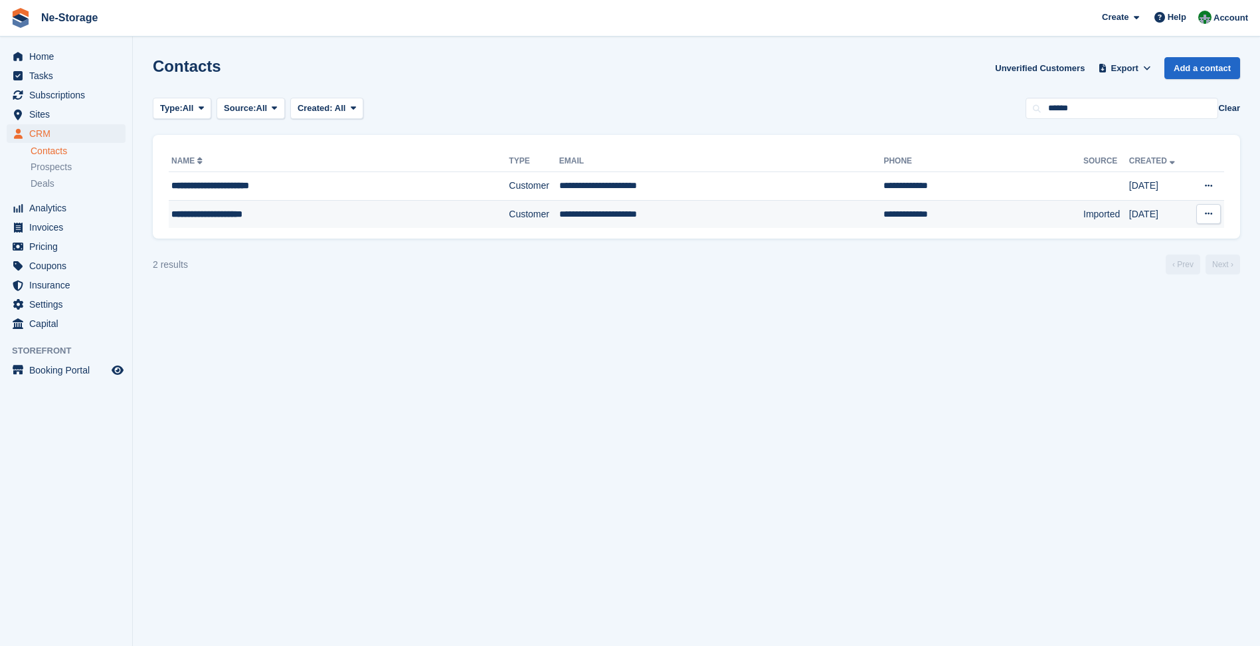
click at [509, 221] on td "Customer" at bounding box center [534, 214] width 50 height 28
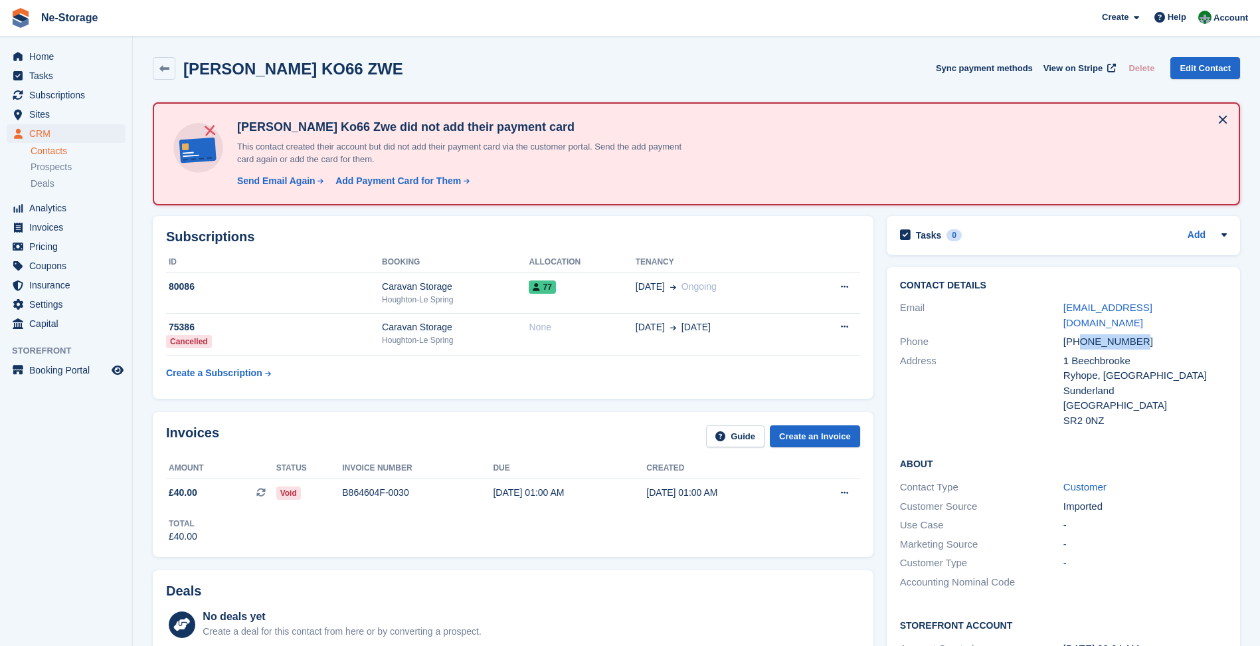
drag, startPoint x: 1079, startPoint y: 328, endPoint x: 1143, endPoint y: 328, distance: 64.4
click at [1143, 334] on div "+447769692405" at bounding box center [1145, 341] width 163 height 15
copy div "7769692405"
click at [70, 147] on link "Contacts" at bounding box center [78, 151] width 95 height 13
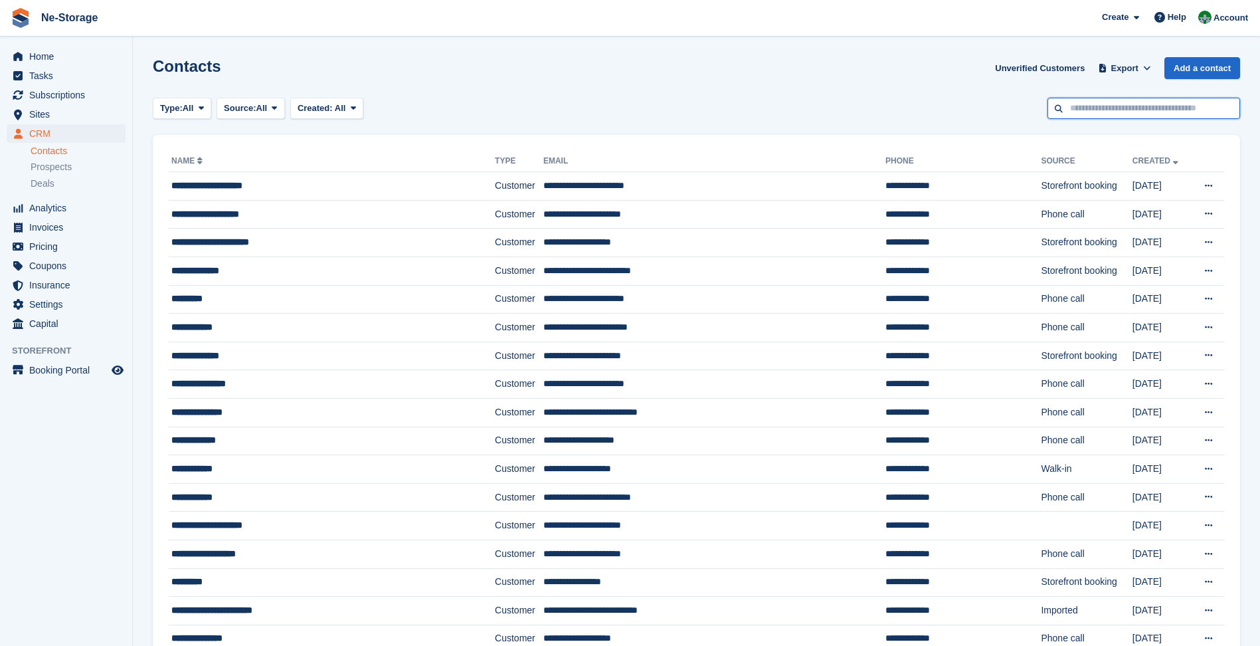
click at [1123, 104] on input "text" at bounding box center [1144, 109] width 193 height 22
type input "*"
type input "***"
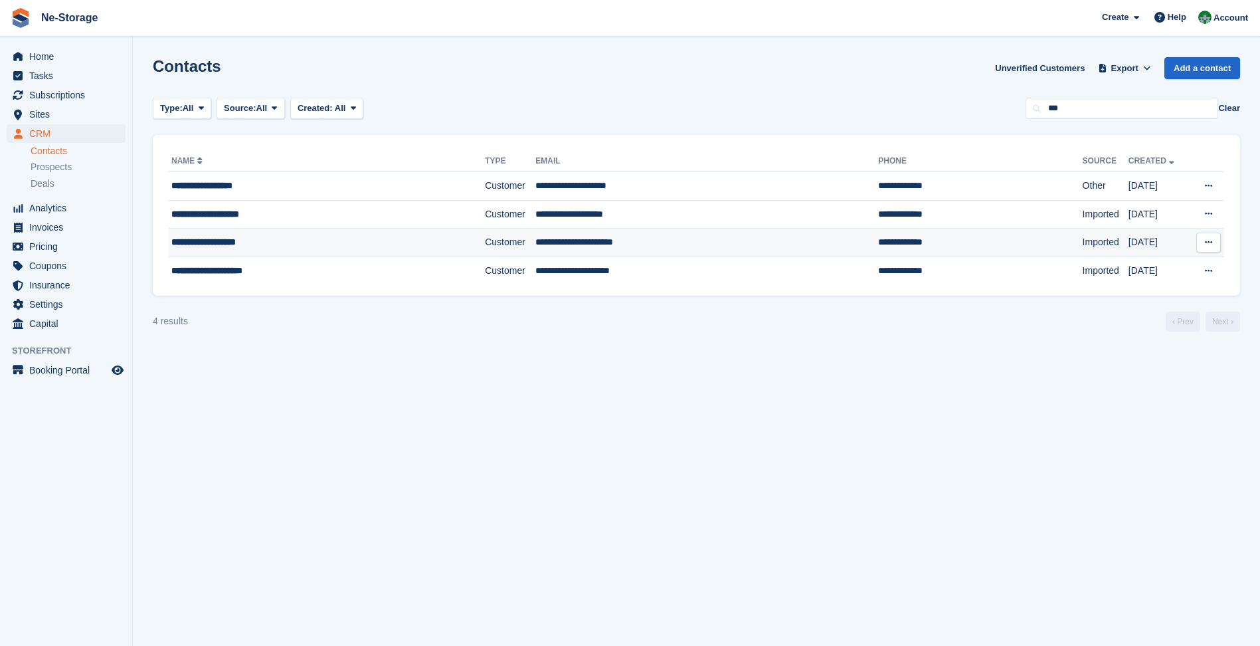
click at [543, 245] on td "**********" at bounding box center [706, 243] width 343 height 29
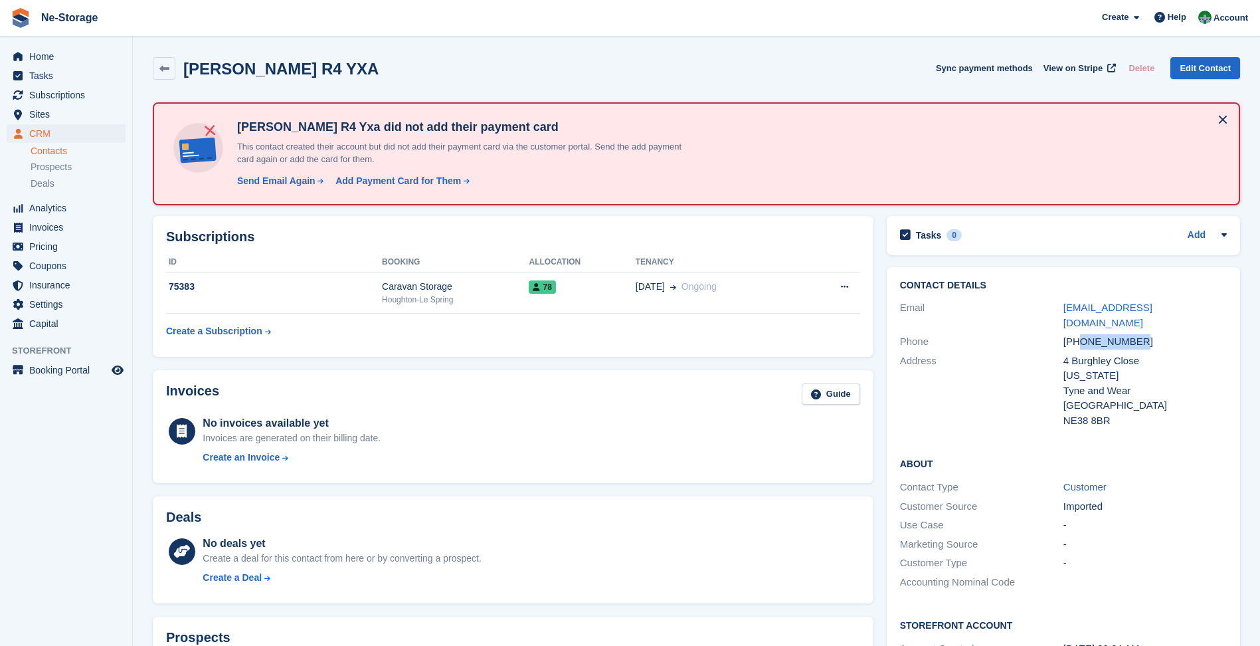
drag, startPoint x: 1082, startPoint y: 330, endPoint x: 1160, endPoint y: 335, distance: 77.9
click at [1160, 335] on div "Phone +447775630873" at bounding box center [1063, 341] width 327 height 19
drag, startPoint x: 1160, startPoint y: 335, endPoint x: 1145, endPoint y: 335, distance: 14.6
copy div "7775630873"
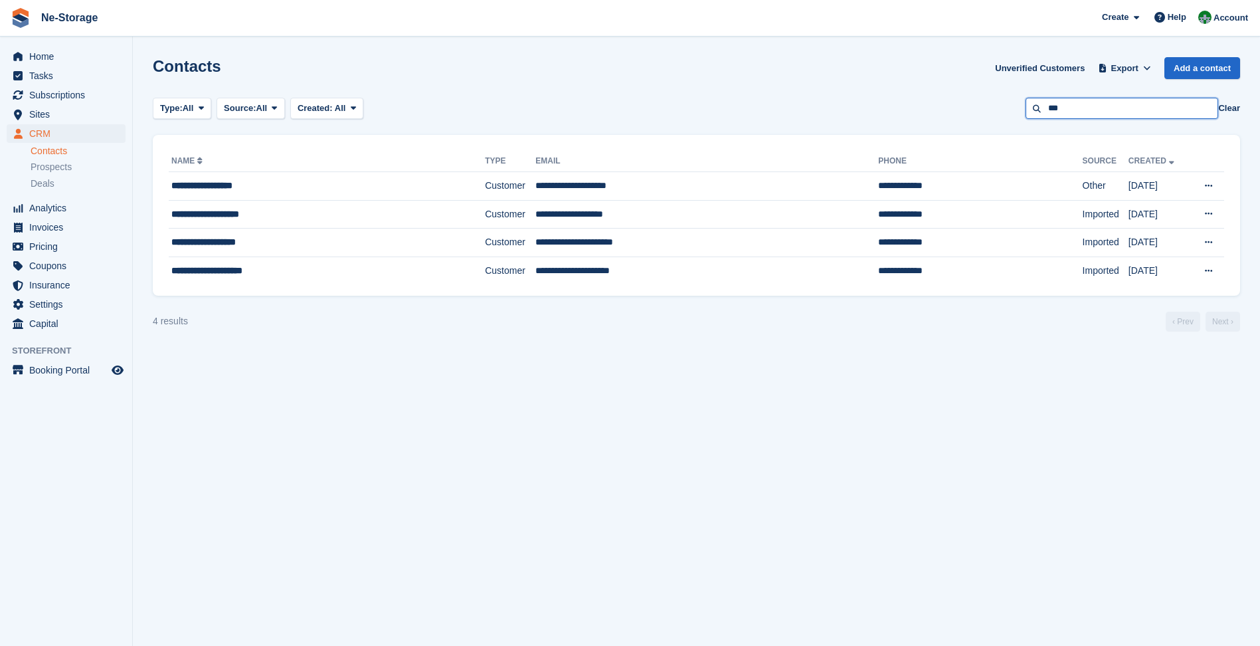
drag, startPoint x: 1078, startPoint y: 108, endPoint x: 1018, endPoint y: 112, distance: 60.6
click at [1018, 112] on div "Type: All All Lead Customer Source: All All Storefront Backoffice Pre-Opening i…" at bounding box center [696, 109] width 1087 height 22
type input "***"
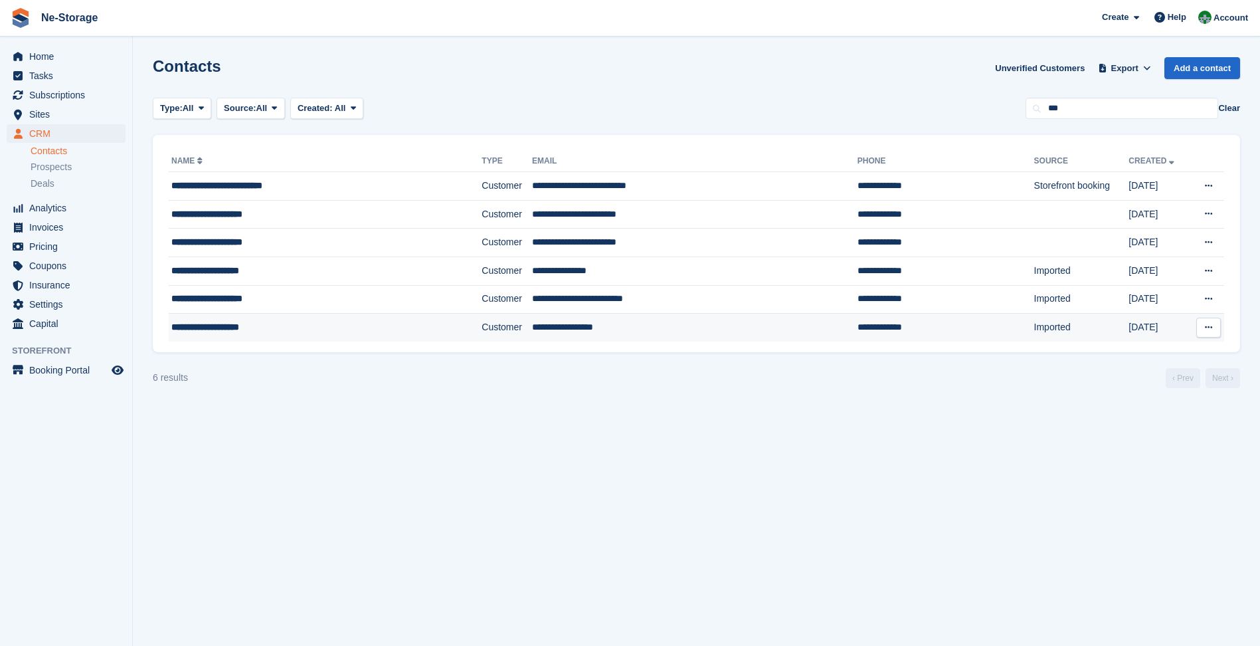
click at [858, 326] on td "**********" at bounding box center [946, 328] width 177 height 28
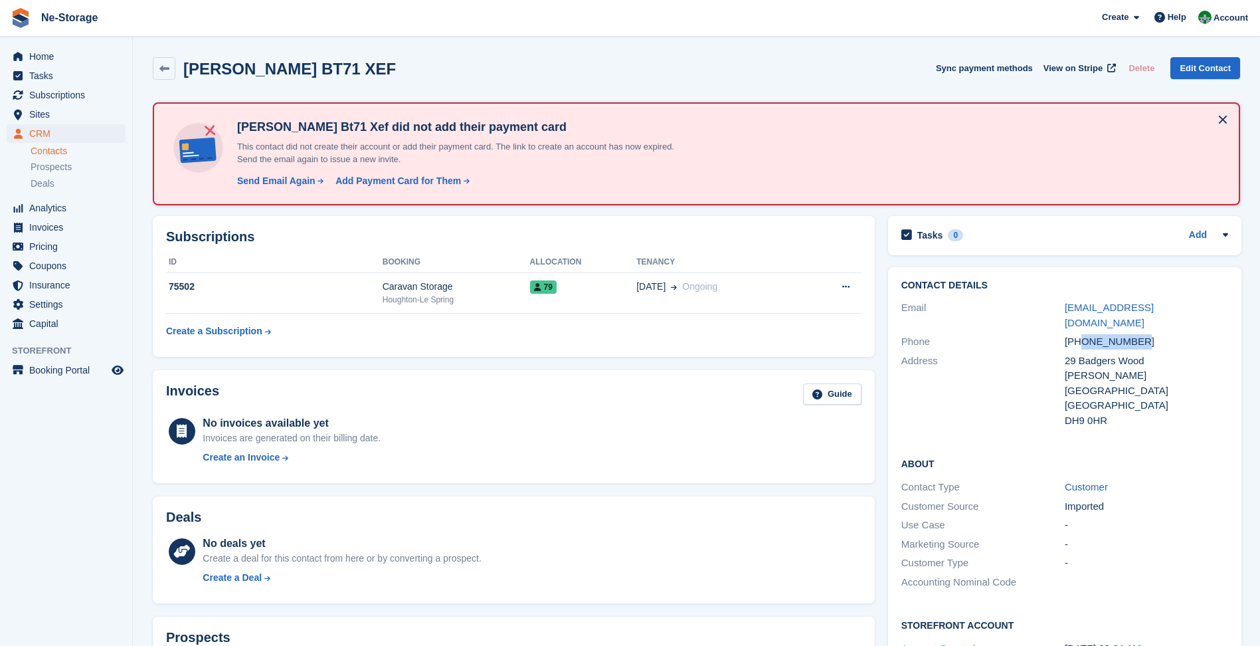
drag, startPoint x: 1081, startPoint y: 329, endPoint x: 1159, endPoint y: 323, distance: 78.0
click at [1159, 334] on div "[PHONE_NUMBER]" at bounding box center [1146, 341] width 163 height 15
copy div "7396806094"
